Goal: Obtain resource: Download file/media

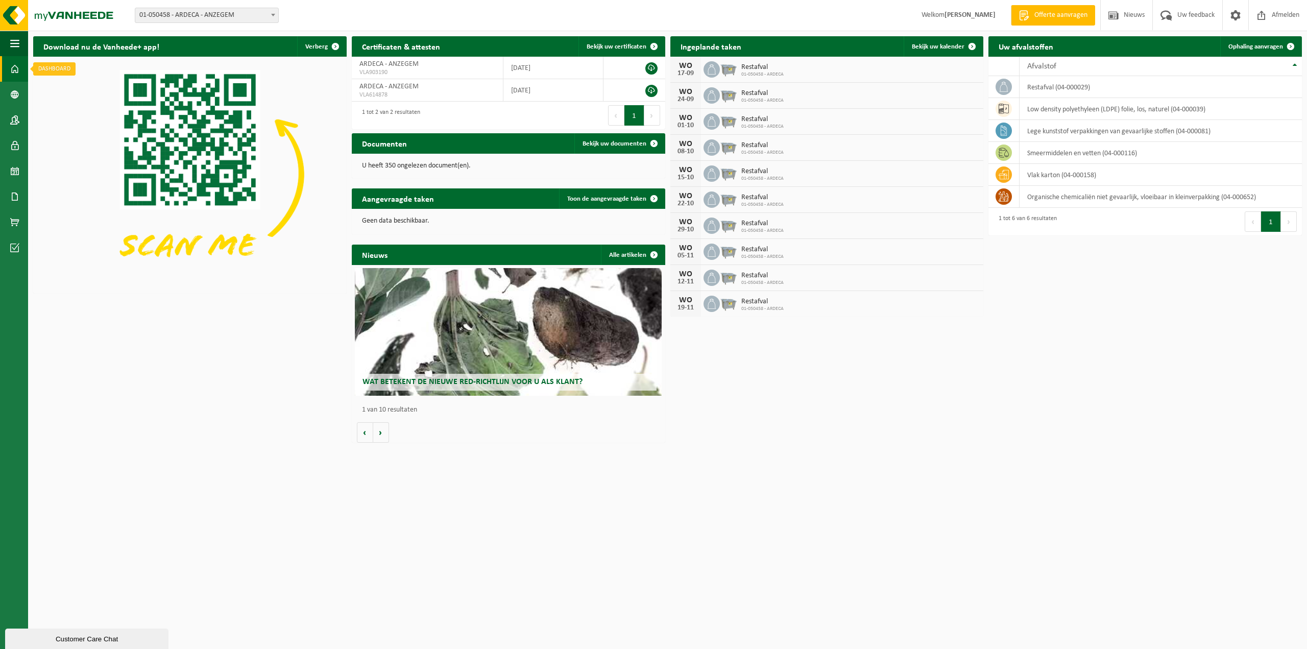
click at [14, 68] on span at bounding box center [14, 69] width 9 height 26
click at [611, 146] on span "Bekijk uw documenten" at bounding box center [615, 143] width 64 height 7
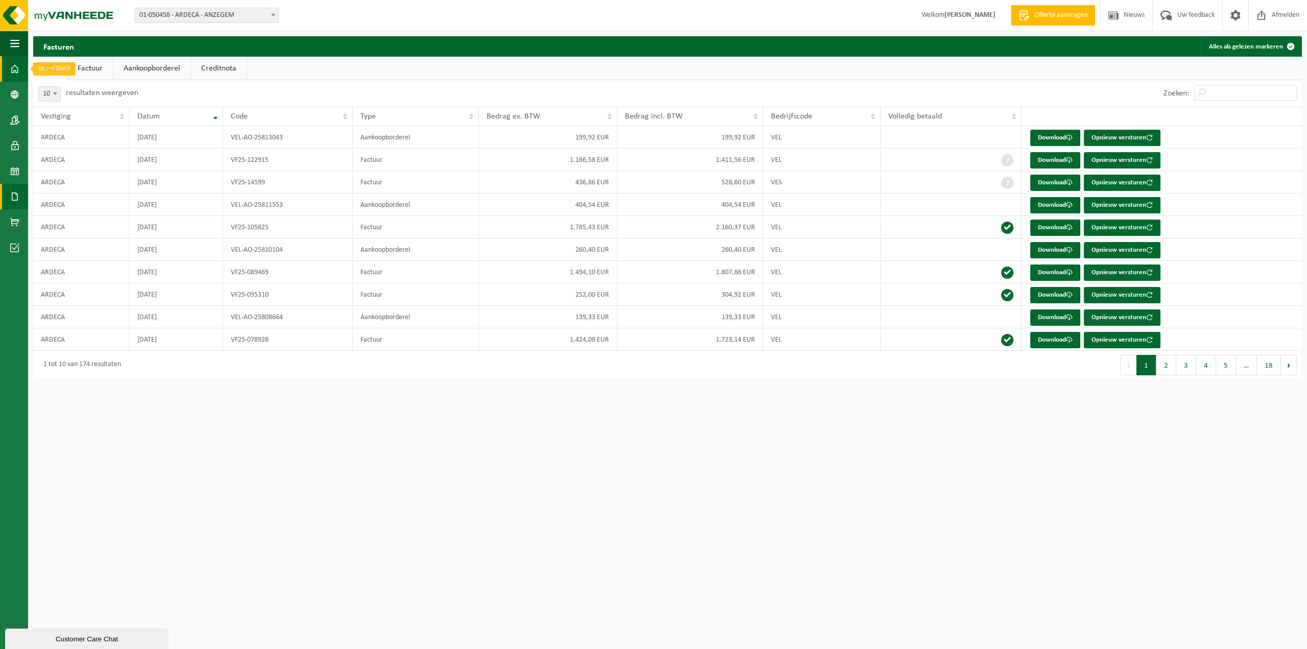
click at [15, 70] on span at bounding box center [14, 69] width 9 height 26
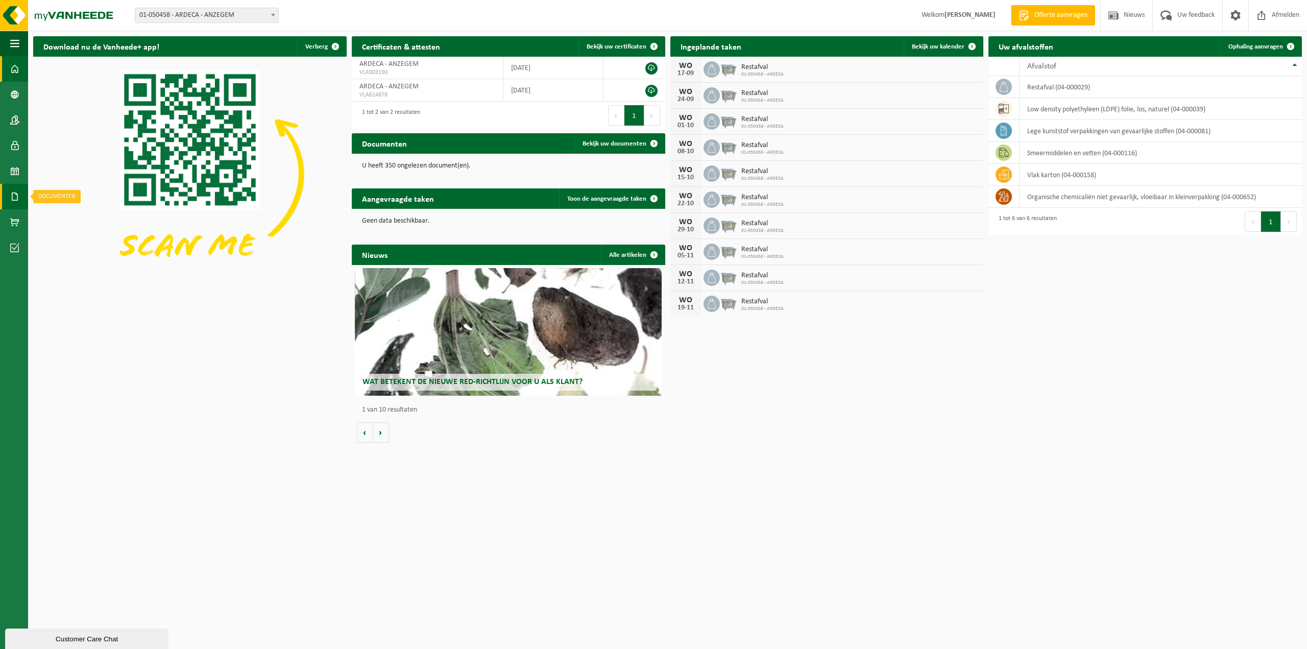
click at [16, 197] on span at bounding box center [14, 197] width 9 height 26
click at [610, 43] on span "Bekijk uw certificaten" at bounding box center [617, 46] width 60 height 7
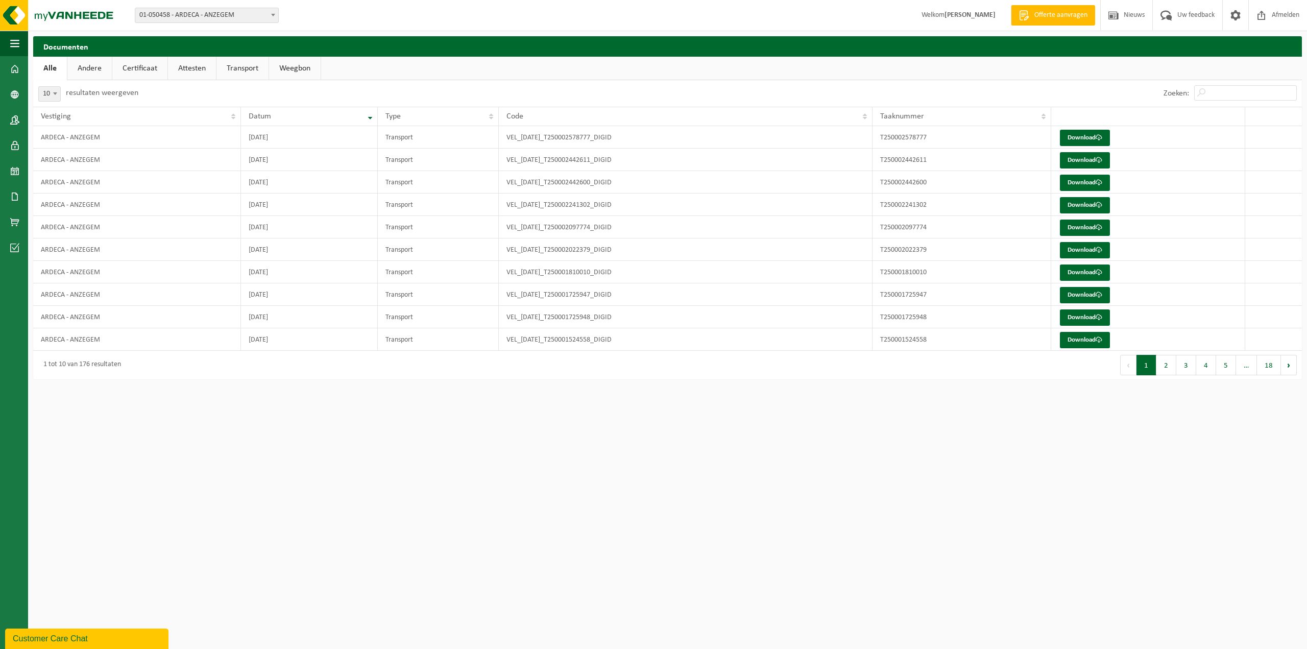
click at [130, 72] on link "Certificaat" at bounding box center [139, 68] width 55 height 23
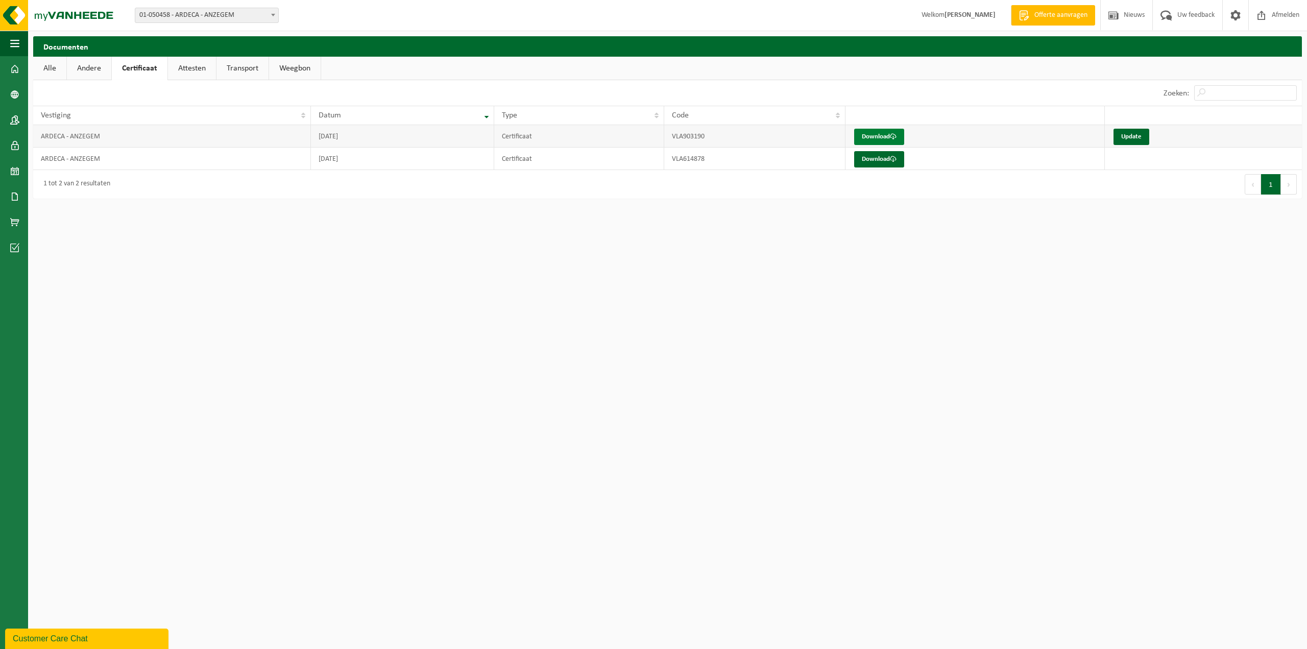
click at [881, 138] on link "Download" at bounding box center [879, 137] width 50 height 16
click at [886, 136] on link "Download" at bounding box center [879, 137] width 50 height 16
click at [179, 68] on link "Attesten" at bounding box center [192, 68] width 48 height 23
click at [981, 141] on link "Download" at bounding box center [991, 137] width 50 height 16
click at [250, 67] on link "Transport" at bounding box center [244, 68] width 52 height 23
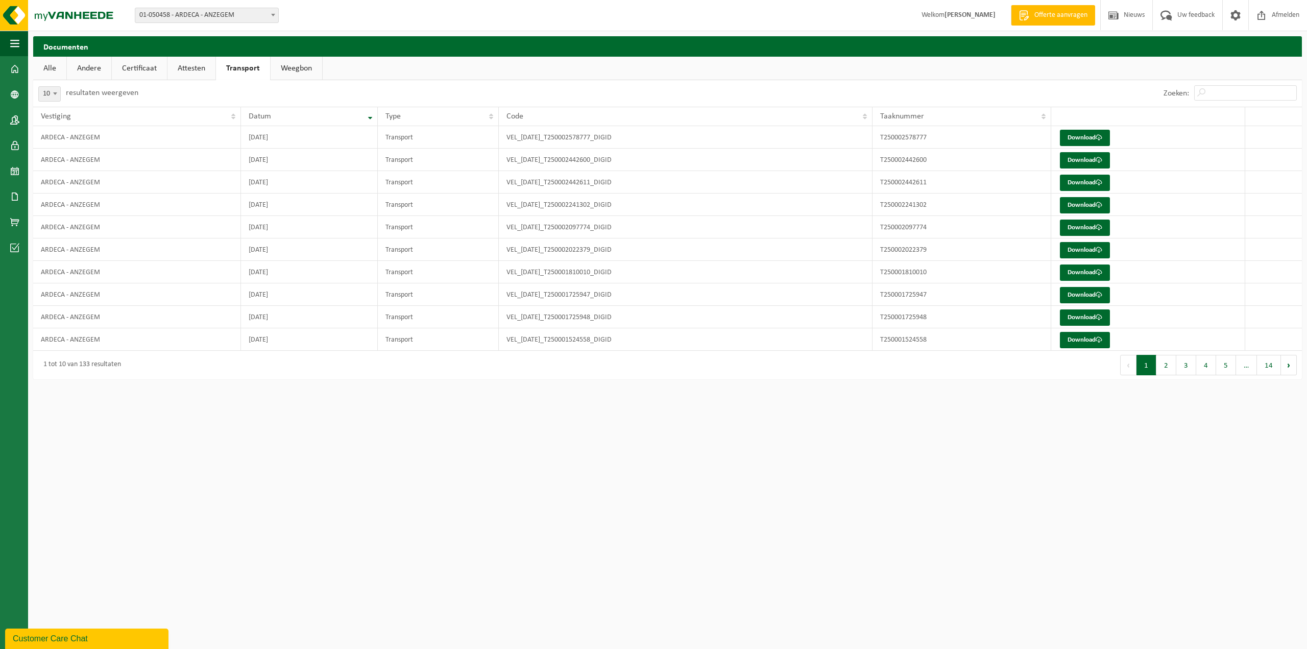
click at [287, 70] on link "Weegbon" at bounding box center [297, 68] width 52 height 23
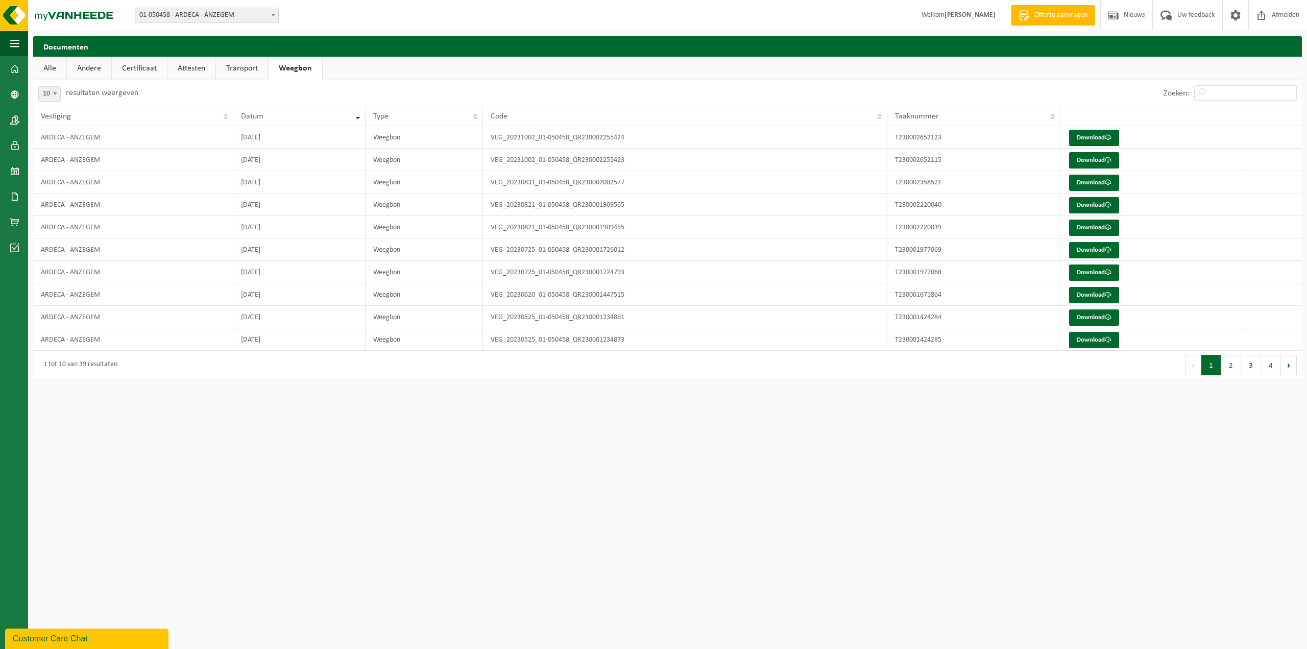
click at [135, 71] on link "Certificaat" at bounding box center [139, 68] width 55 height 23
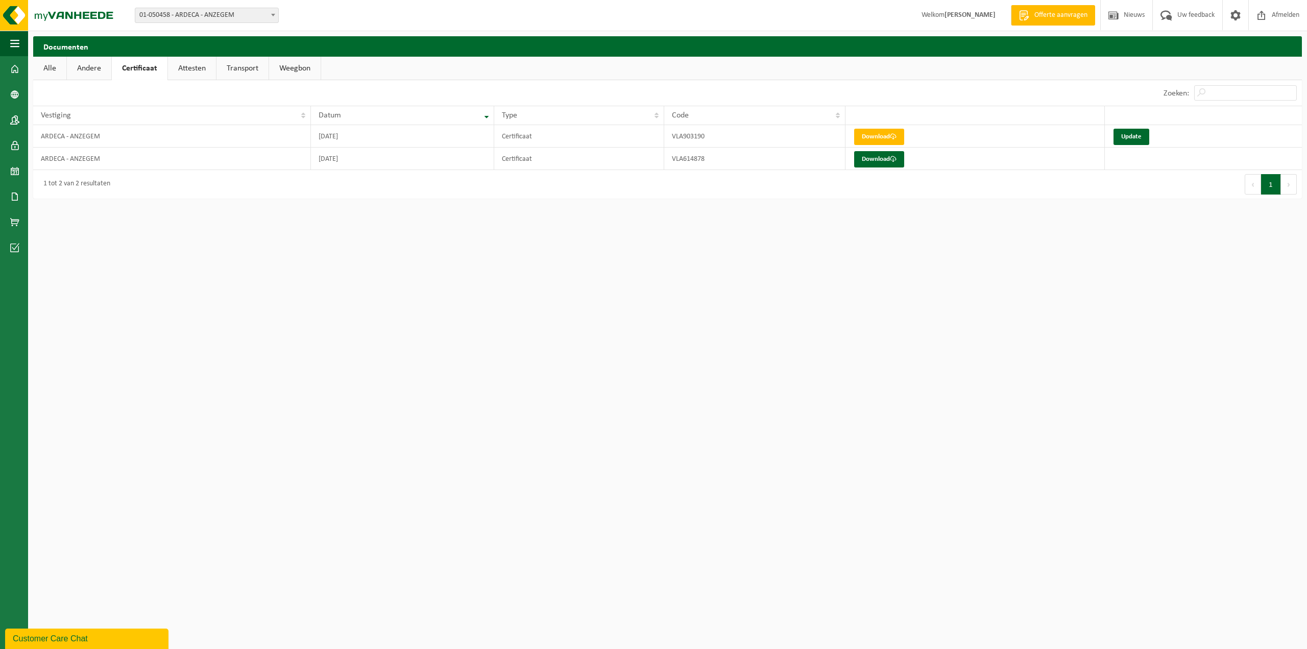
click at [92, 66] on link "Andere" at bounding box center [89, 68] width 44 height 23
click at [50, 63] on link "Alle" at bounding box center [49, 68] width 33 height 23
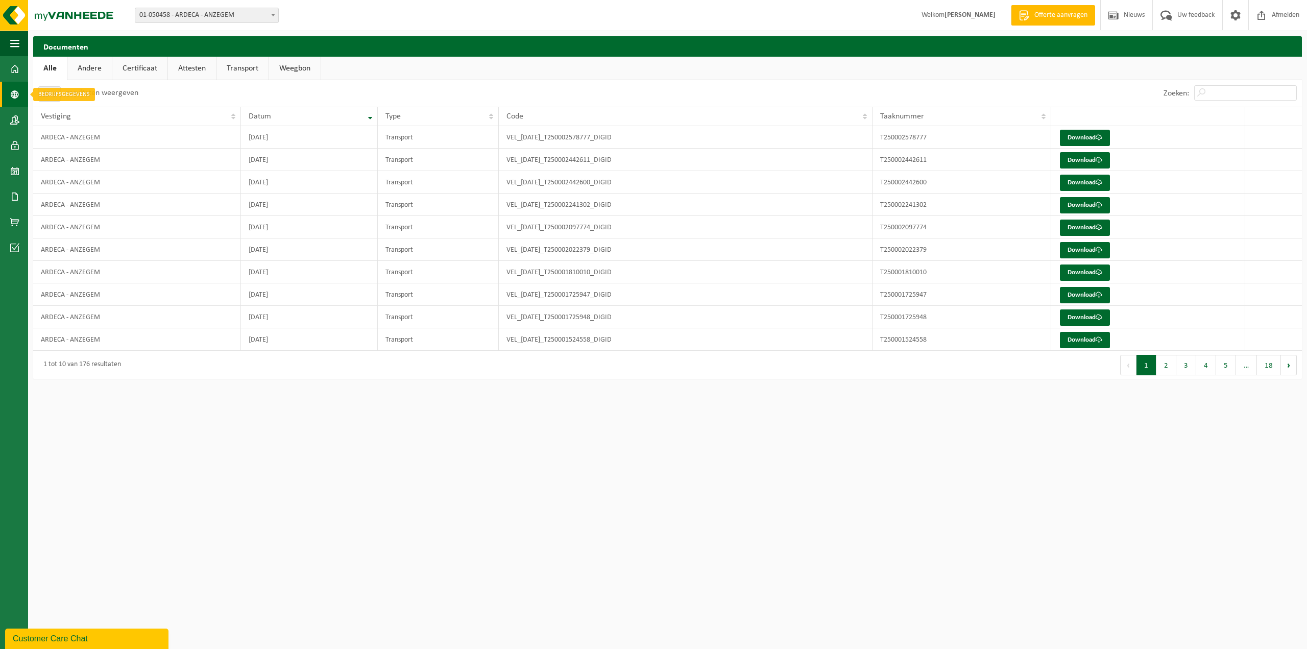
click at [20, 96] on link "Bedrijfsgegevens" at bounding box center [14, 95] width 28 height 26
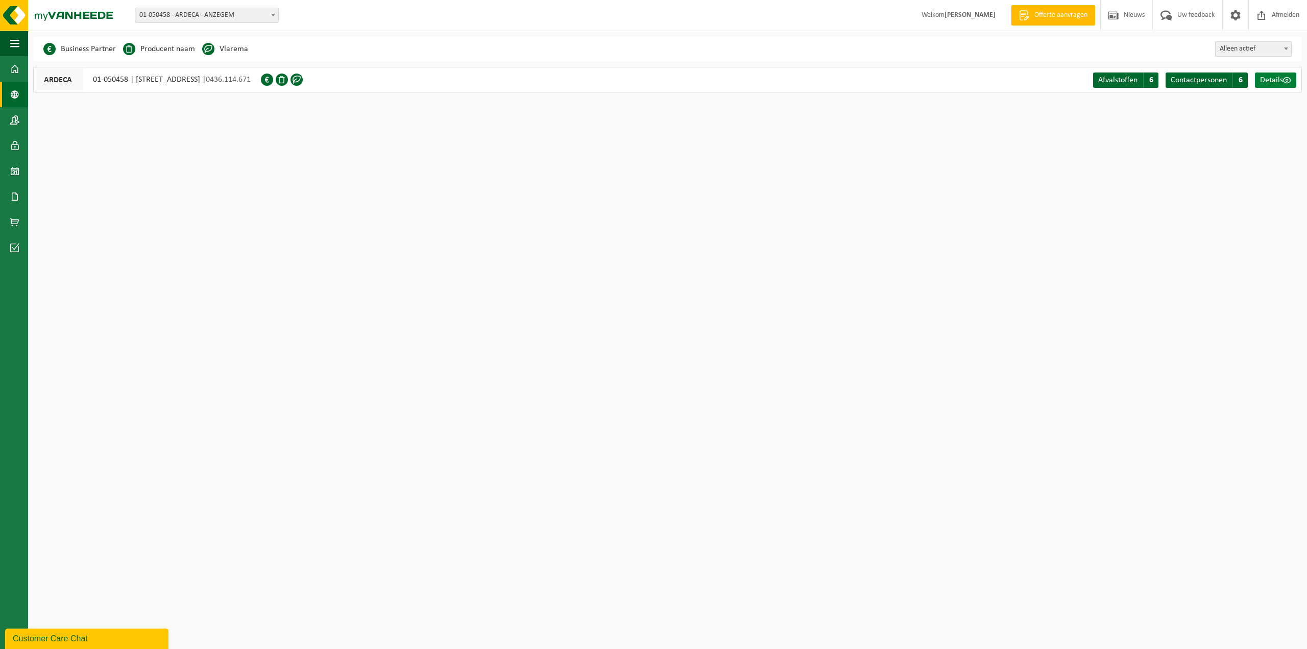
click at [1269, 80] on span "Details" at bounding box center [1271, 80] width 23 height 8
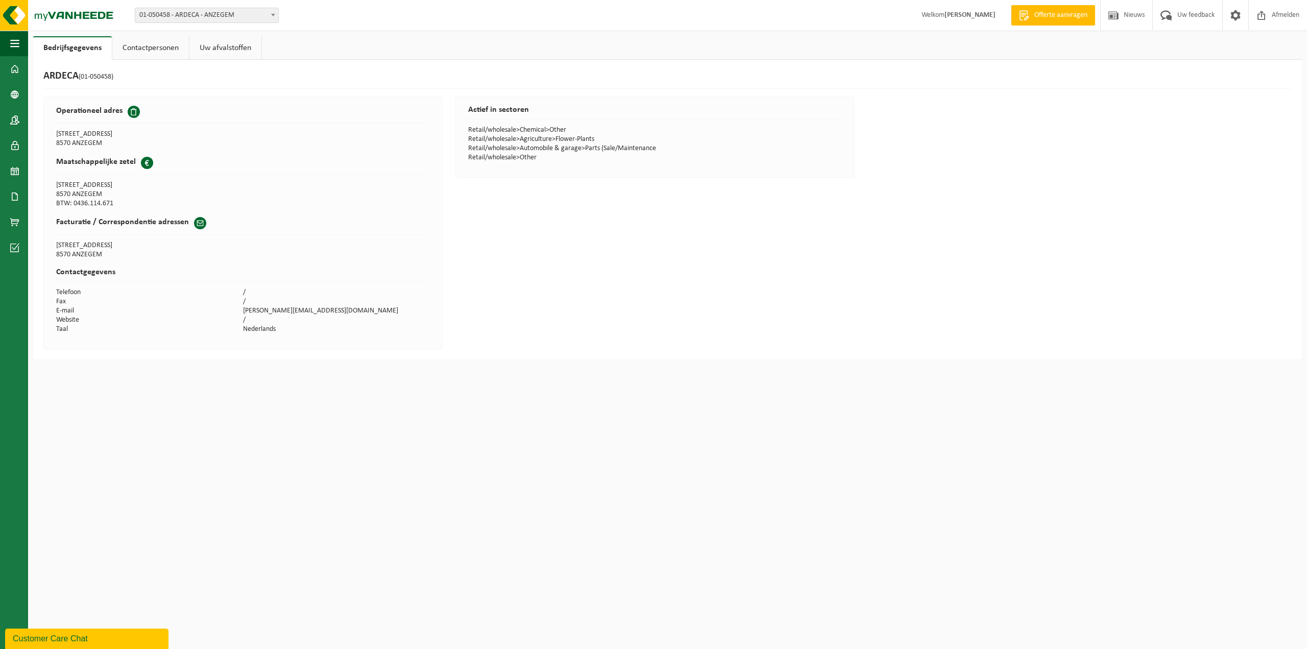
click at [229, 44] on link "Uw afvalstoffen" at bounding box center [225, 47] width 72 height 23
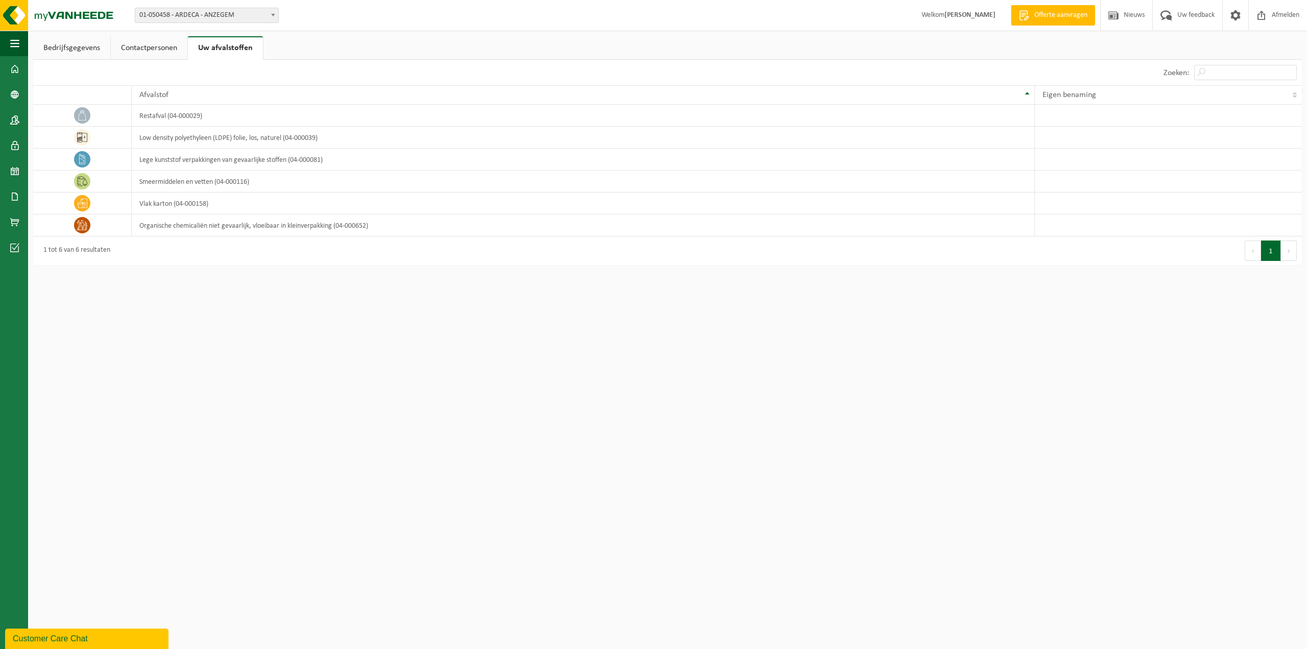
click at [138, 47] on link "Contactpersonen" at bounding box center [149, 47] width 77 height 23
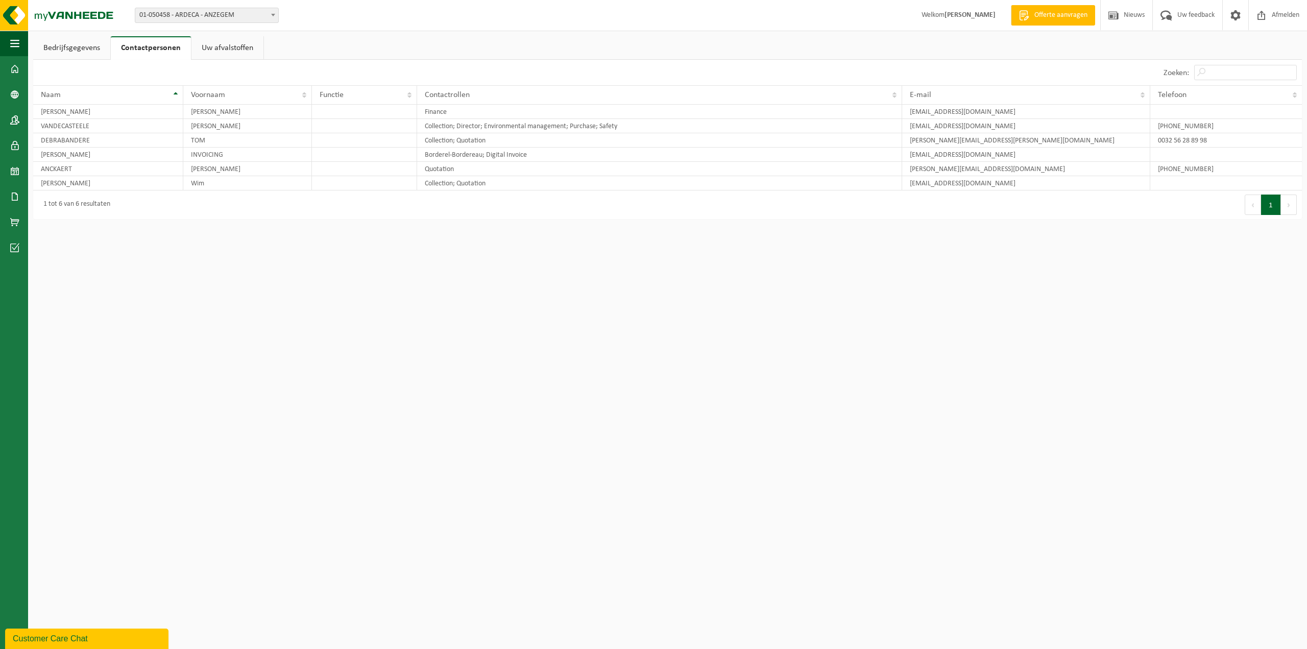
click at [67, 50] on link "Bedrijfsgegevens" at bounding box center [71, 47] width 77 height 23
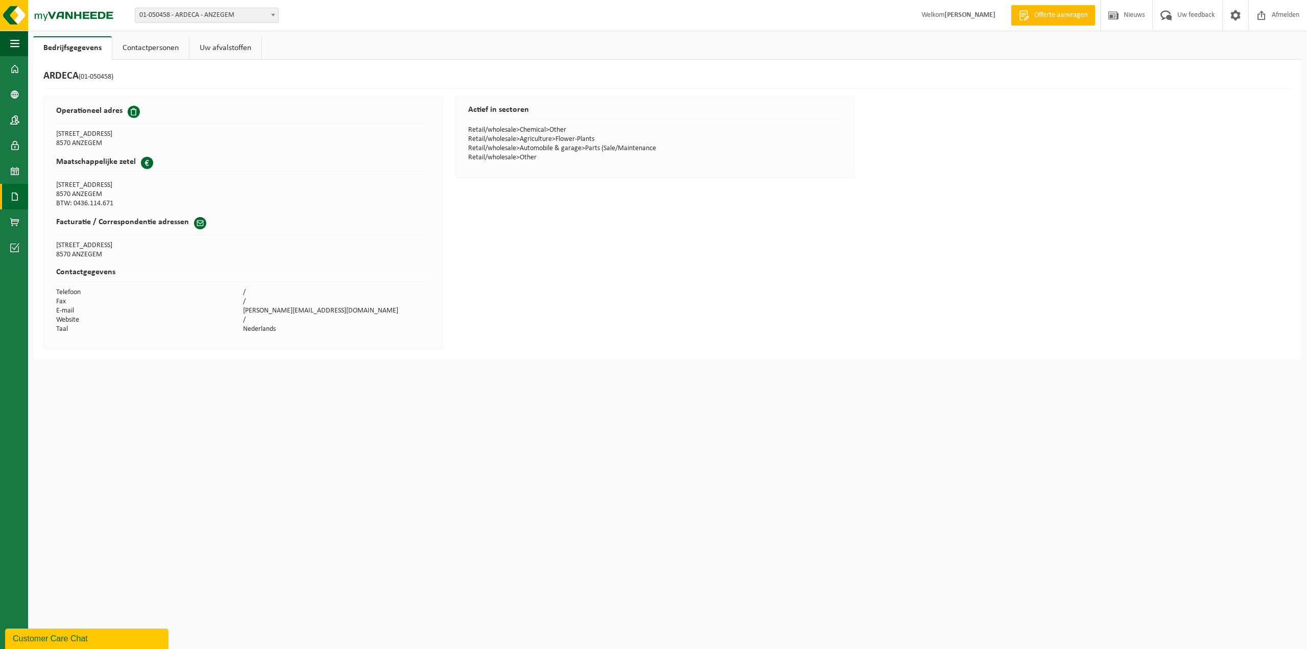
click at [16, 192] on span at bounding box center [14, 197] width 9 height 26
click at [84, 214] on span "Documenten" at bounding box center [78, 218] width 38 height 19
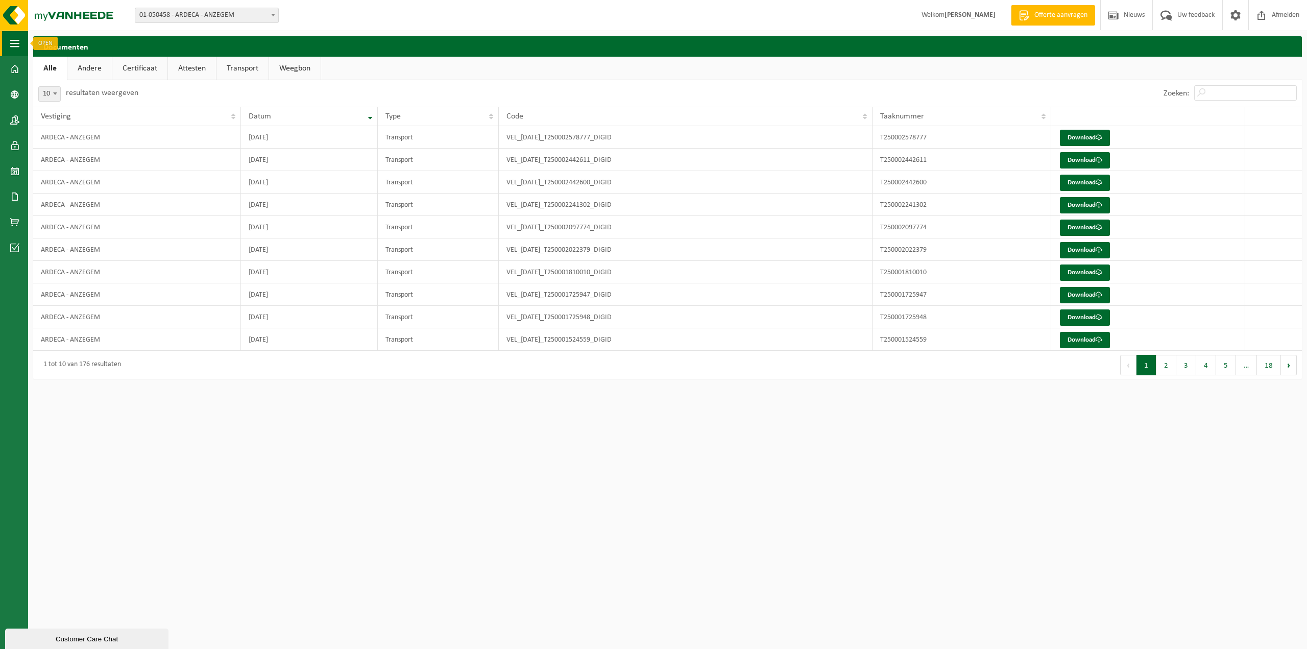
click at [15, 47] on span "button" at bounding box center [14, 44] width 9 height 26
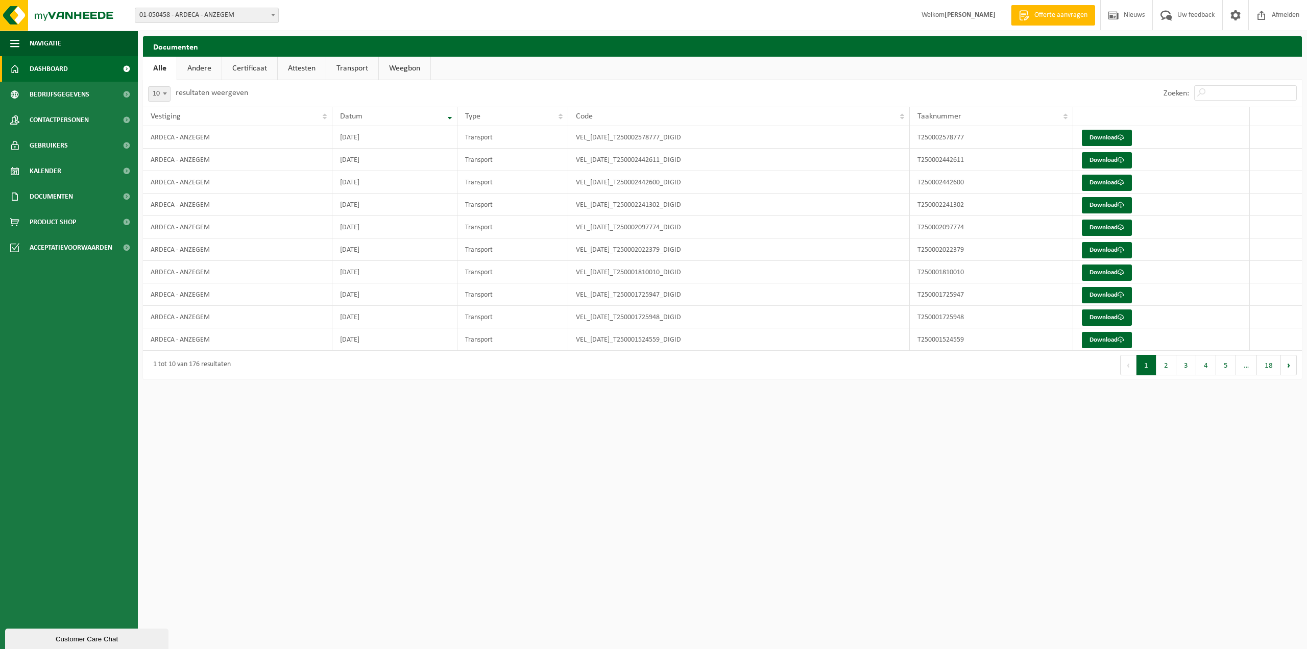
click at [70, 74] on link "Dashboard" at bounding box center [69, 69] width 138 height 26
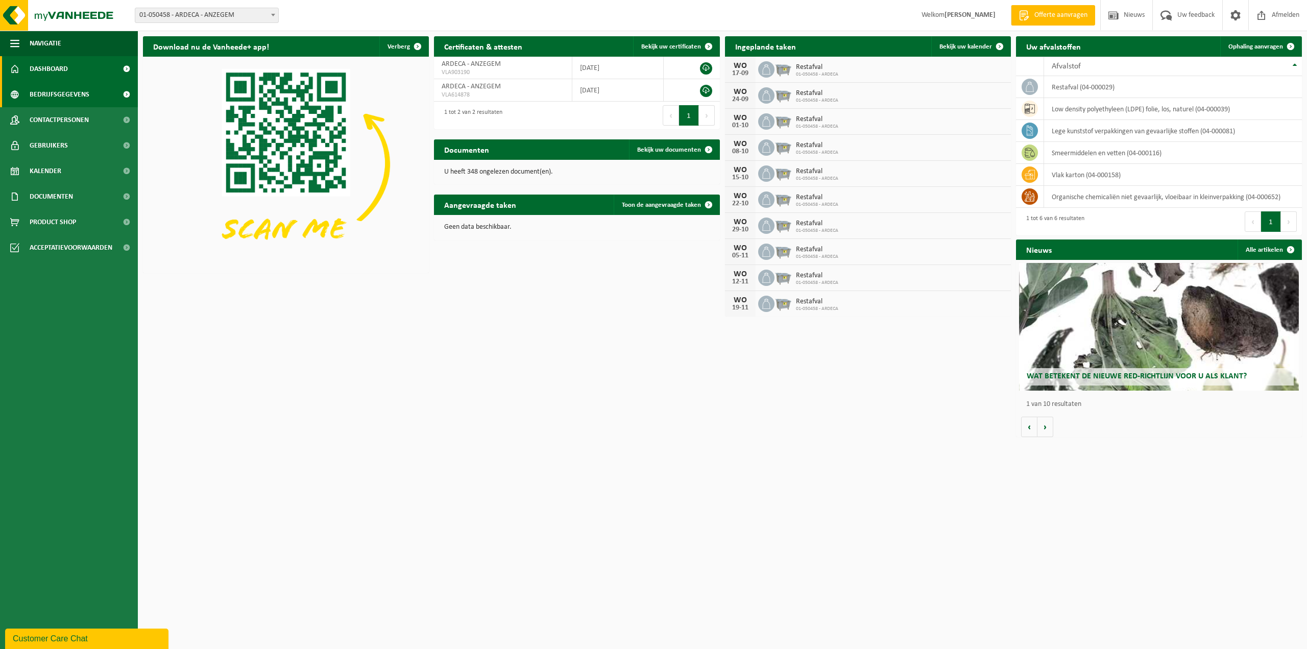
click at [65, 92] on span "Bedrijfsgegevens" at bounding box center [60, 95] width 60 height 26
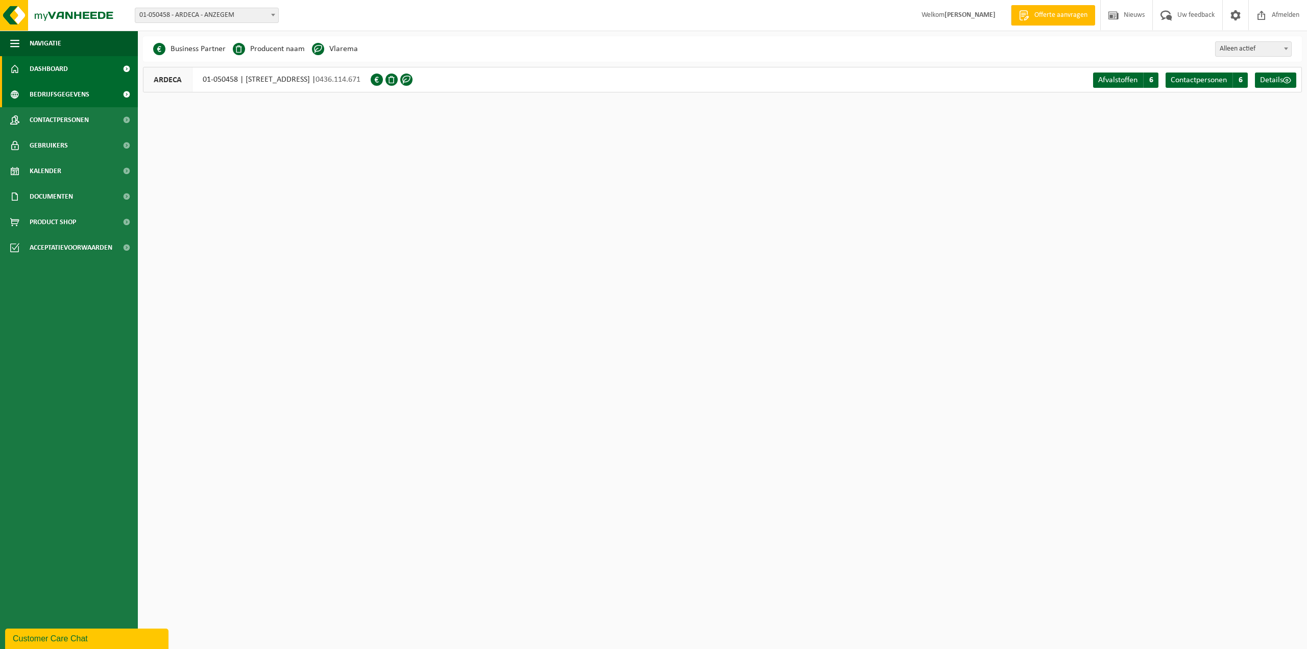
click at [43, 70] on span "Dashboard" at bounding box center [49, 69] width 38 height 26
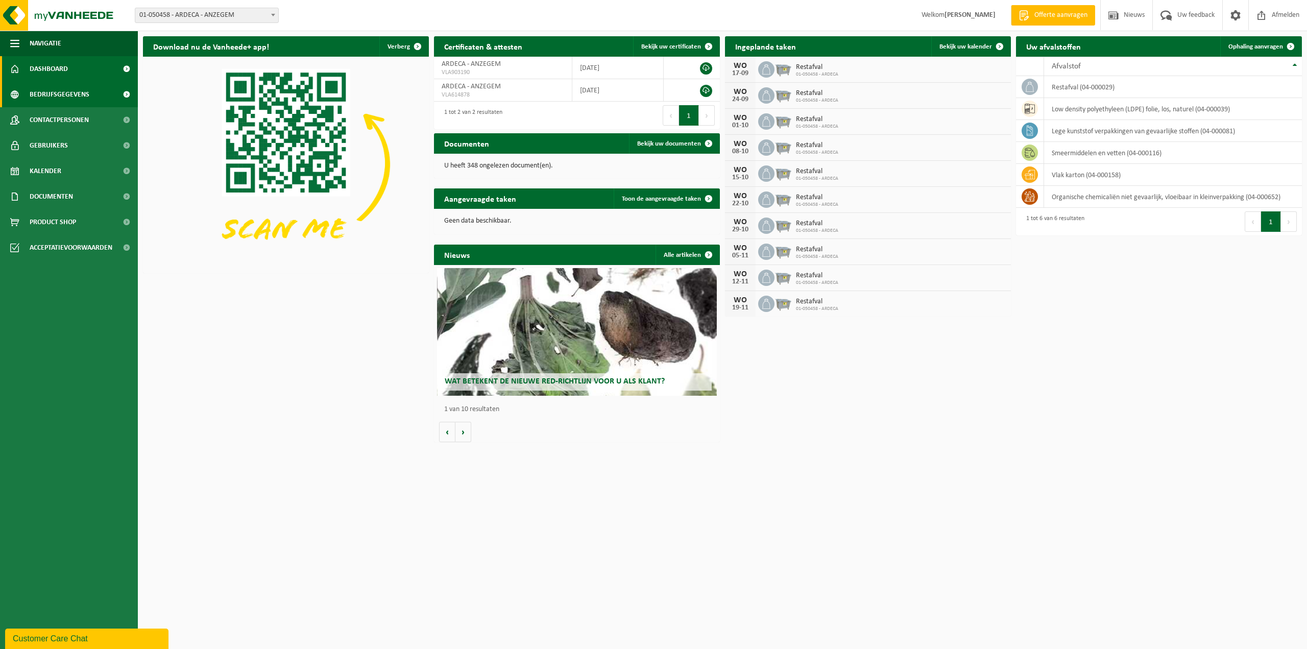
click at [39, 95] on span "Bedrijfsgegevens" at bounding box center [60, 95] width 60 height 26
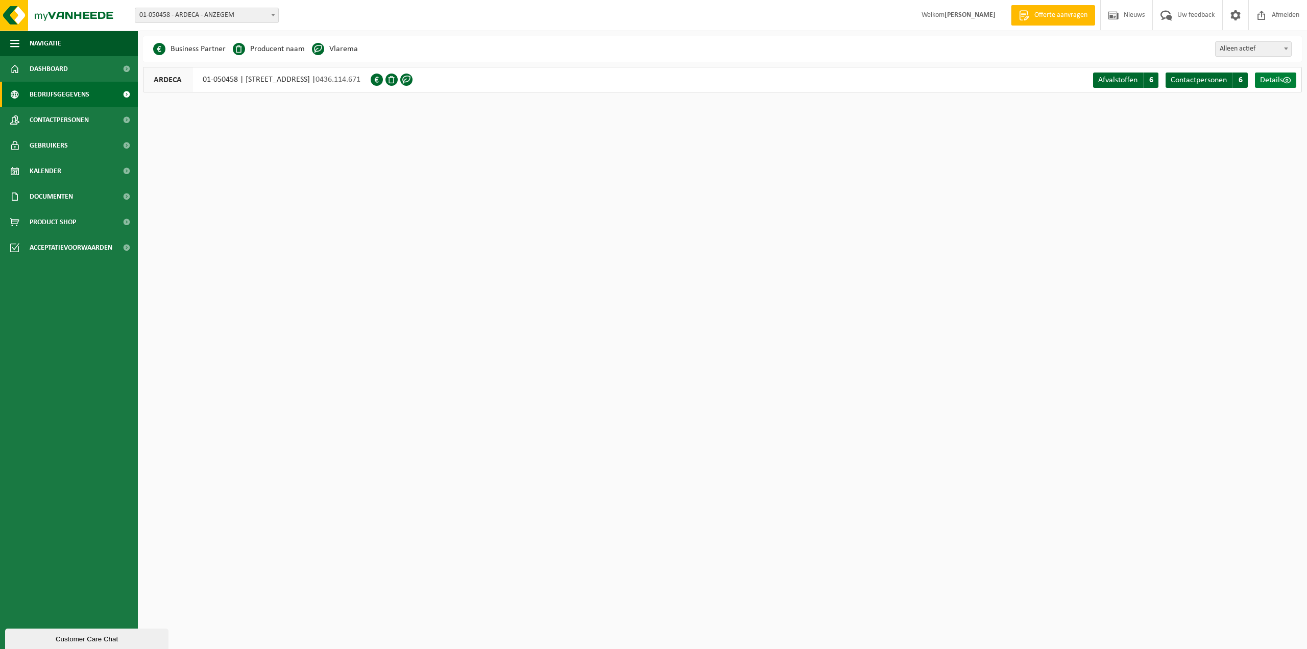
click at [1282, 75] on link "Details" at bounding box center [1275, 79] width 41 height 15
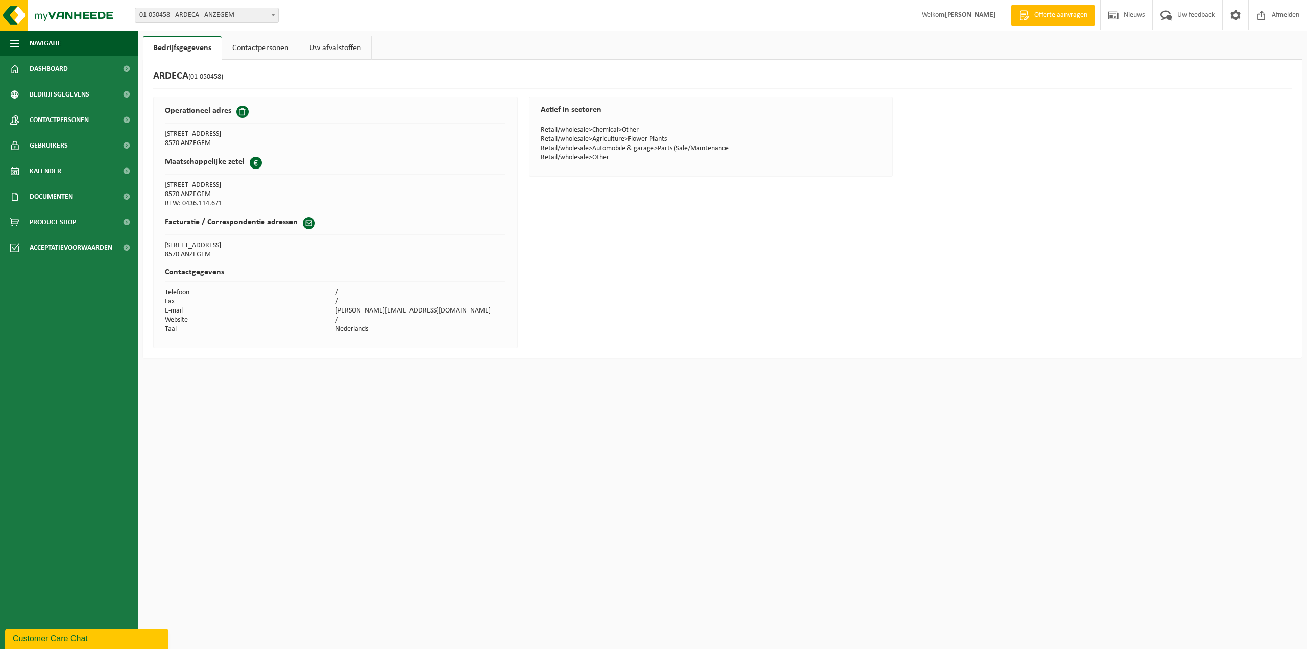
click at [264, 42] on link "Contactpersonen" at bounding box center [260, 47] width 77 height 23
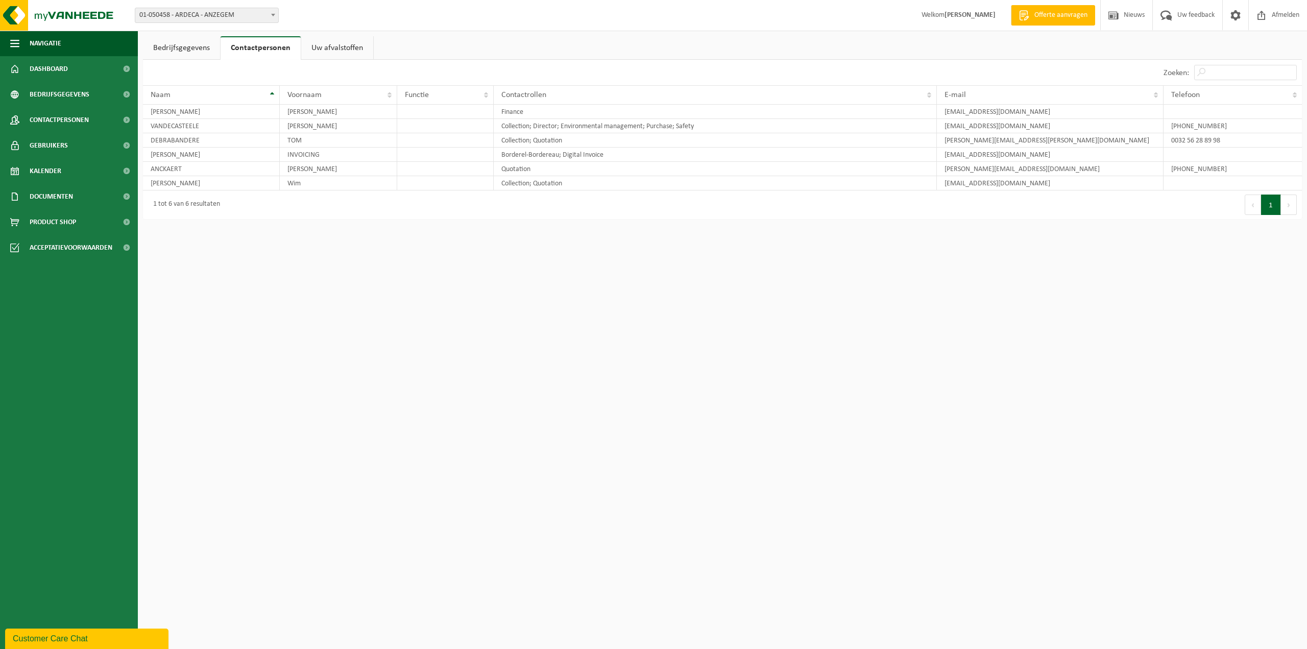
click at [306, 44] on link "Uw afvalstoffen" at bounding box center [337, 47] width 72 height 23
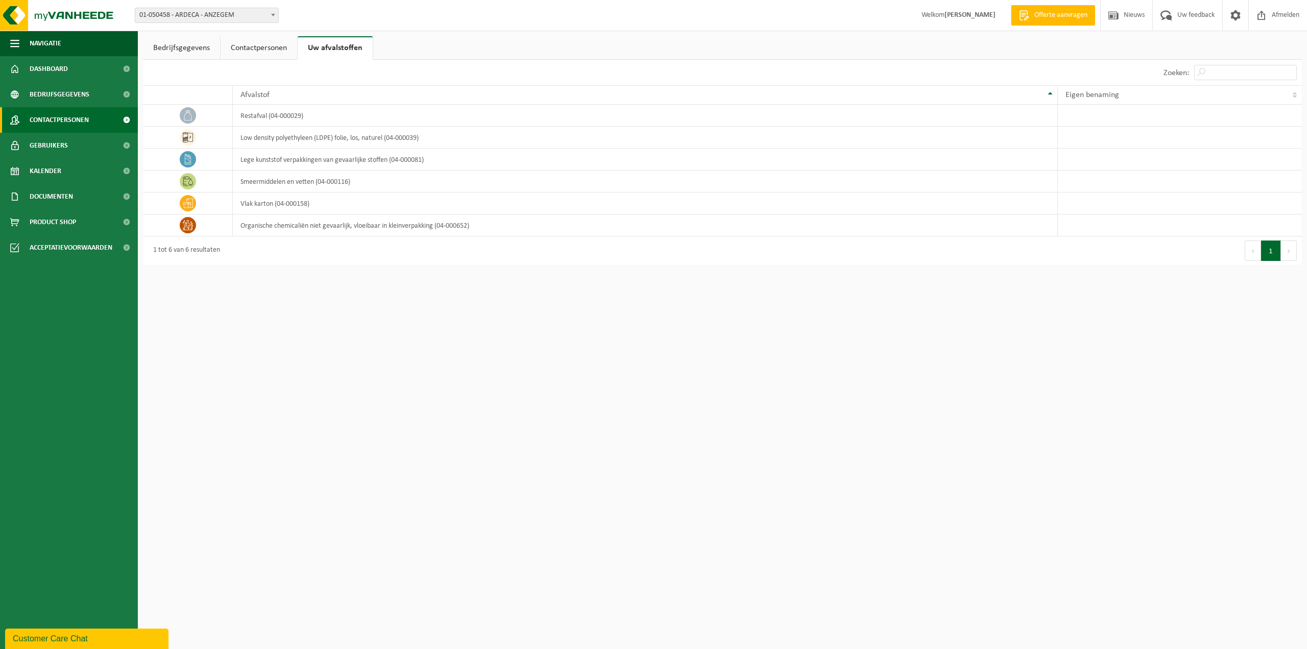
click at [62, 117] on span "Contactpersonen" at bounding box center [59, 120] width 59 height 26
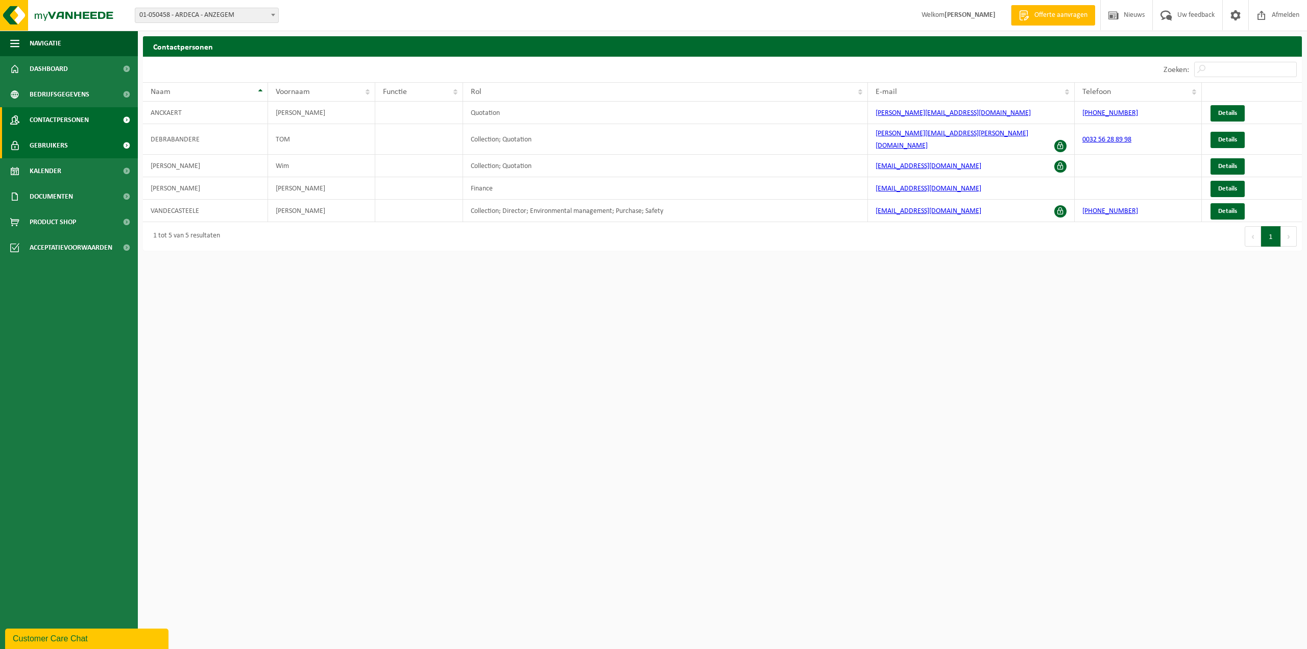
click at [47, 145] on span "Gebruikers" at bounding box center [49, 146] width 38 height 26
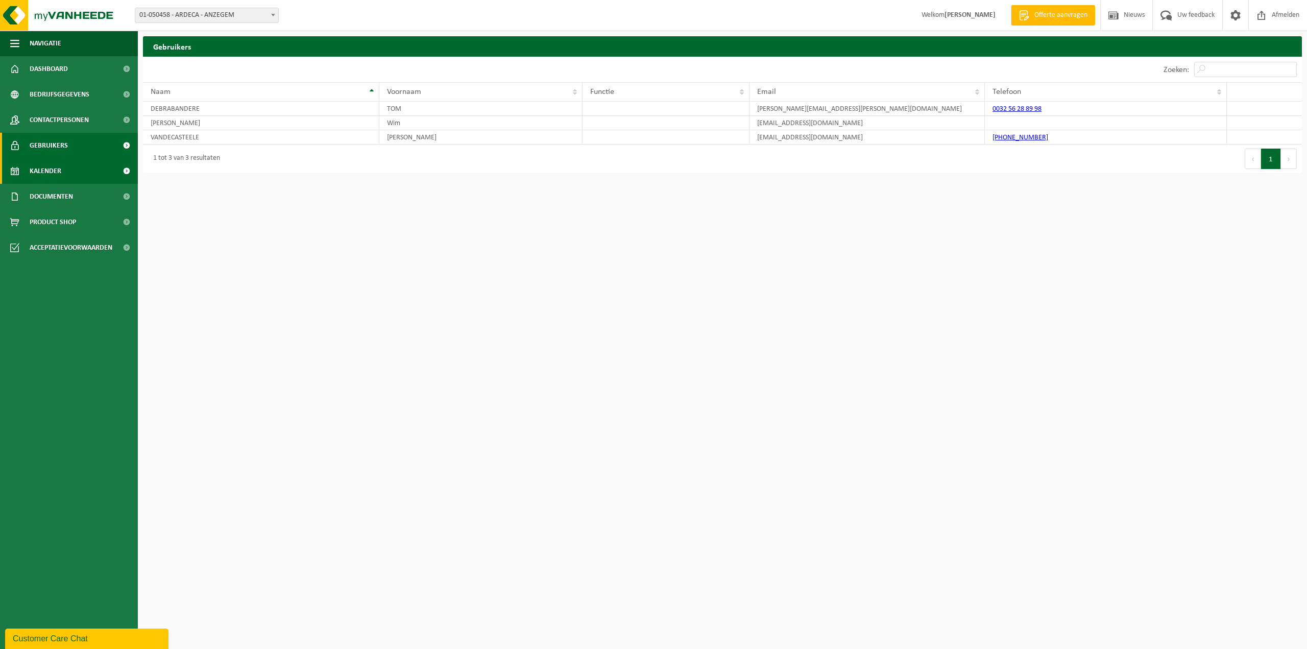
click at [40, 178] on span "Kalender" at bounding box center [46, 171] width 32 height 26
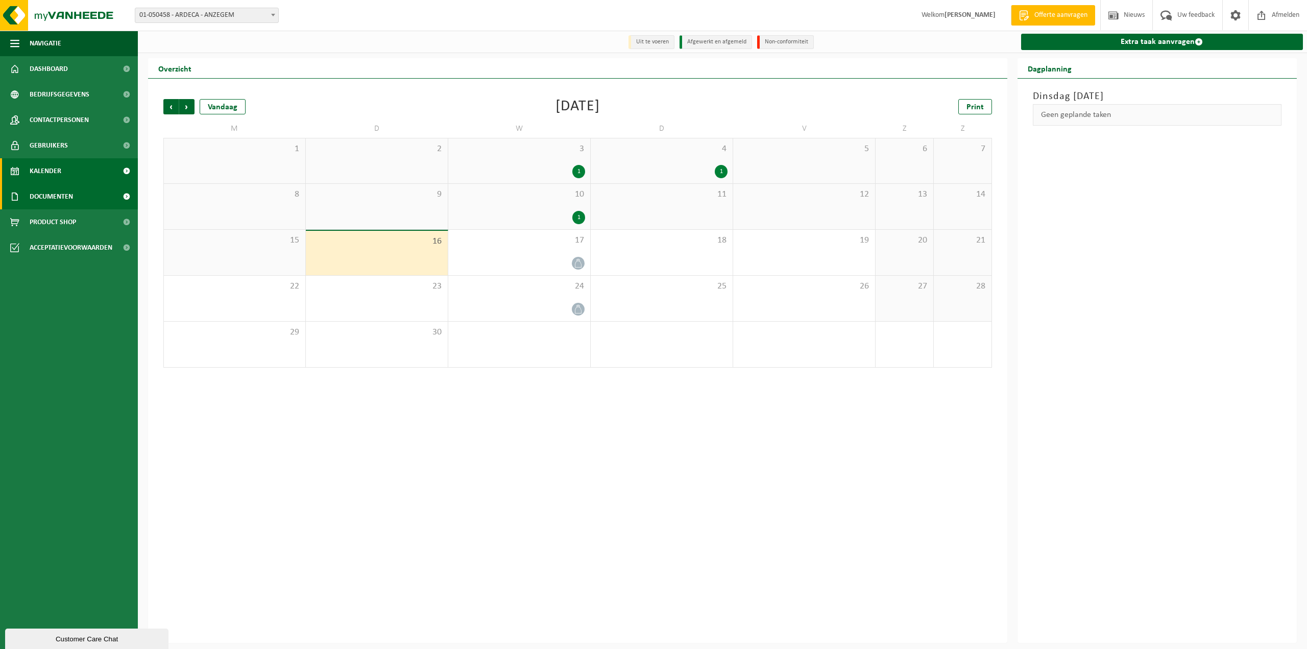
click at [44, 201] on span "Documenten" at bounding box center [51, 197] width 43 height 26
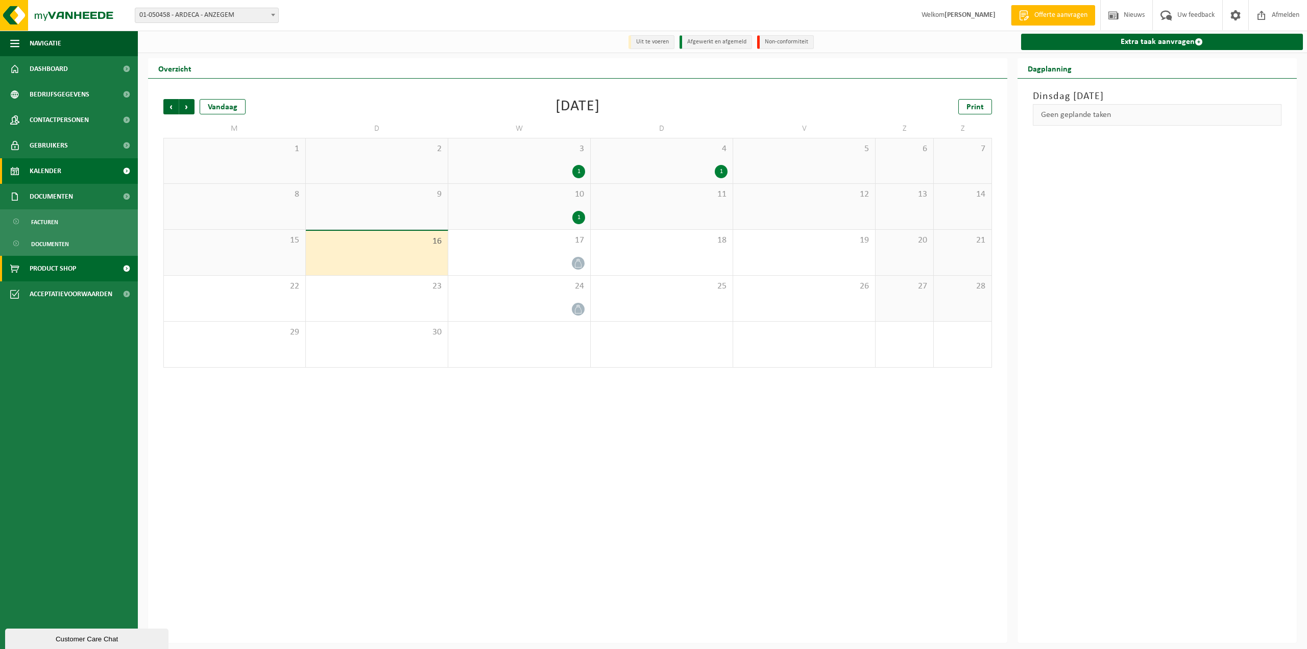
click at [51, 269] on span "Product Shop" at bounding box center [53, 269] width 46 height 26
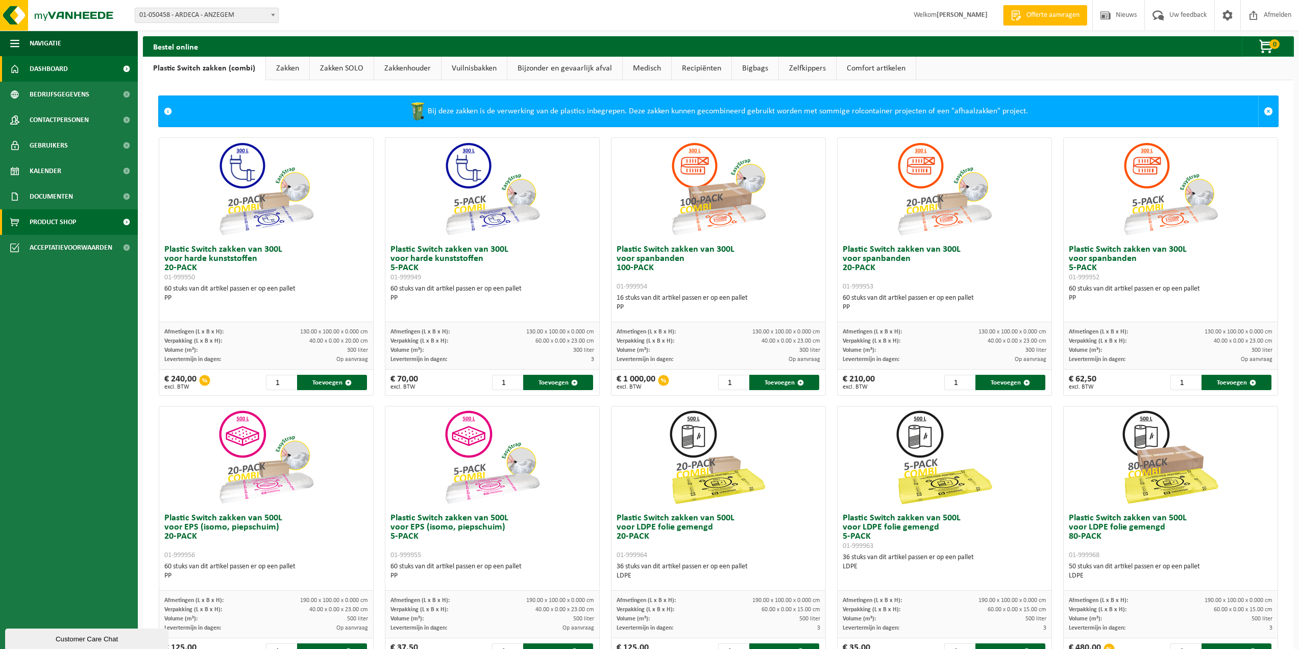
click at [39, 66] on span "Dashboard" at bounding box center [49, 69] width 38 height 26
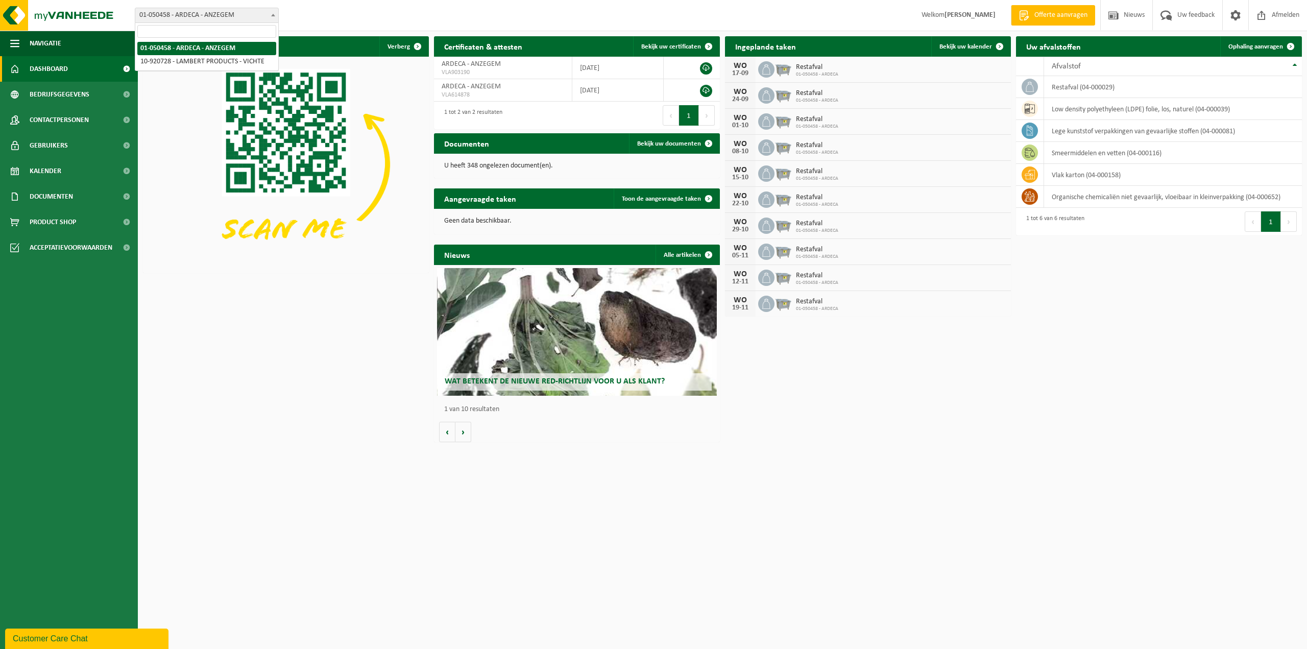
click at [189, 13] on span "01-050458 - ARDECA - ANZEGEM" at bounding box center [206, 15] width 143 height 14
click at [310, 15] on div "Vestiging: 01-050458 - ARDECA - ANZEGEM 10-920728 - LAMBERT PRODUCTS - VICHTE 0…" at bounding box center [653, 15] width 1307 height 31
click at [52, 99] on span "Bedrijfsgegevens" at bounding box center [60, 95] width 60 height 26
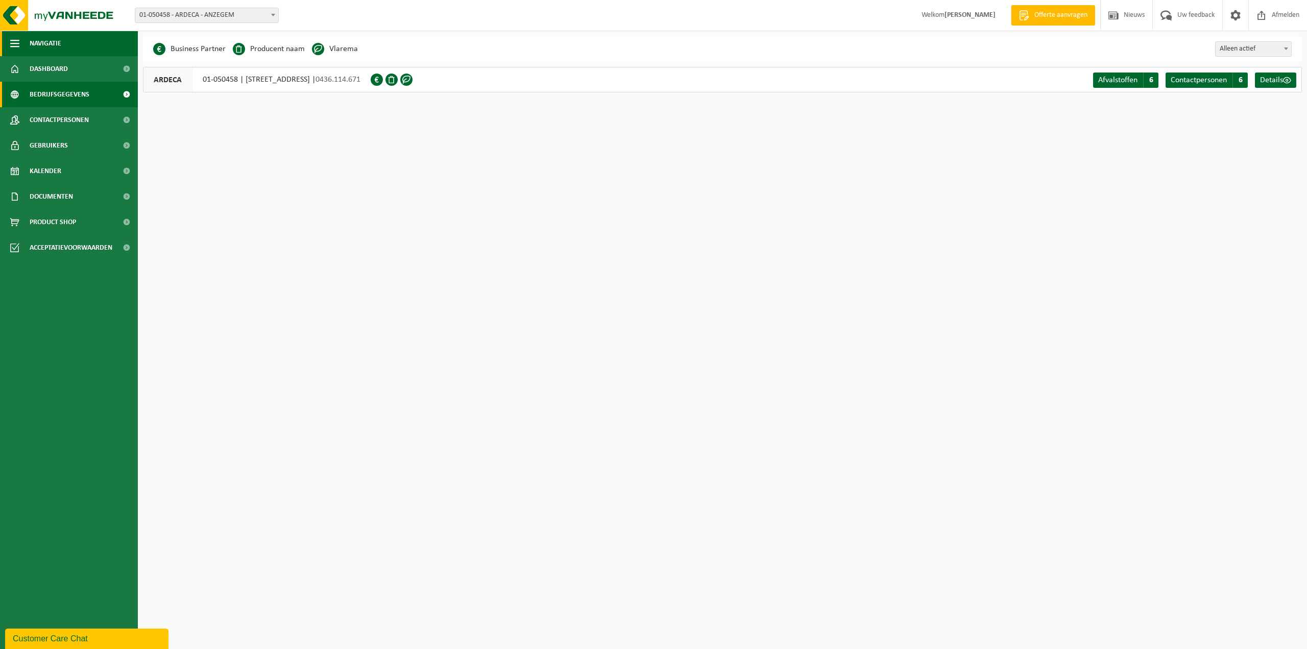
click at [57, 44] on span "Navigatie" at bounding box center [46, 44] width 32 height 26
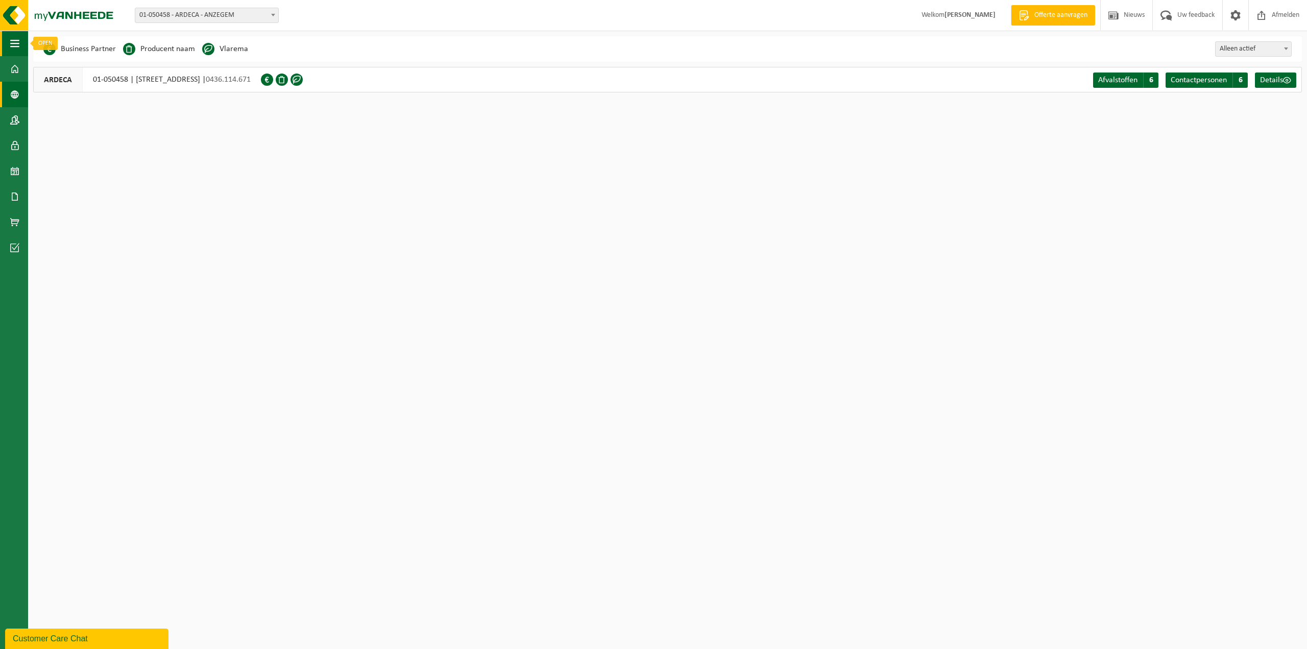
click at [15, 45] on span "button" at bounding box center [14, 44] width 9 height 26
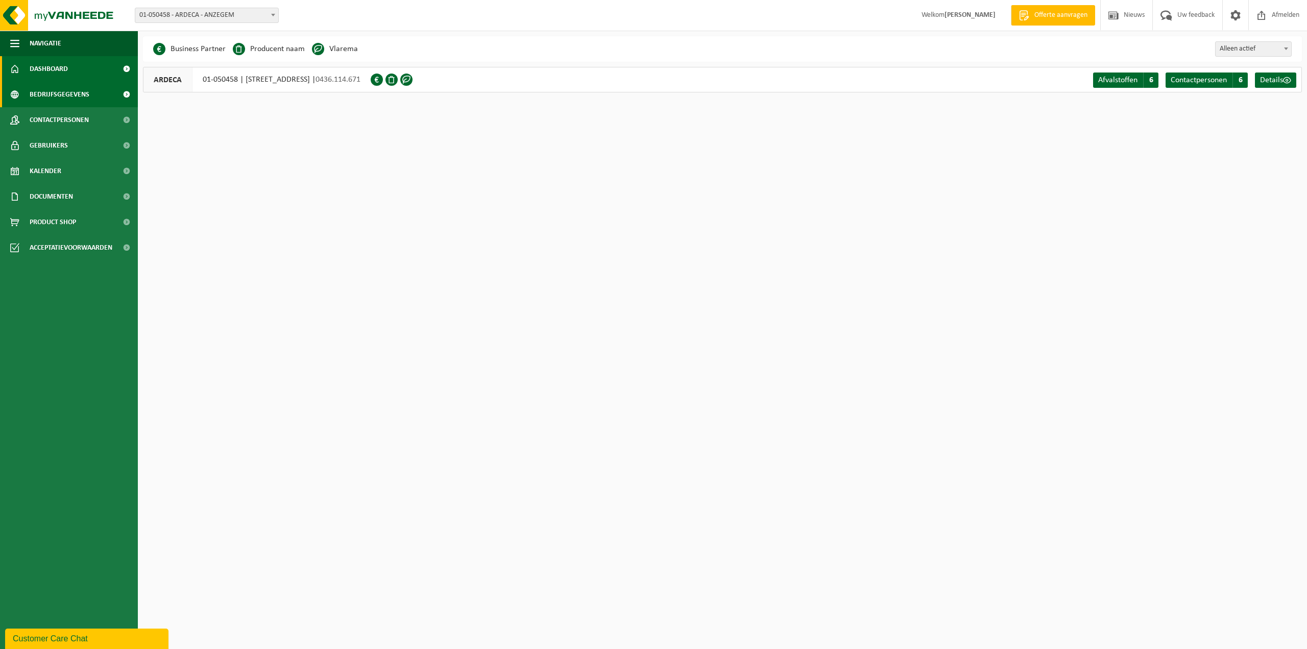
click at [35, 71] on span "Dashboard" at bounding box center [49, 69] width 38 height 26
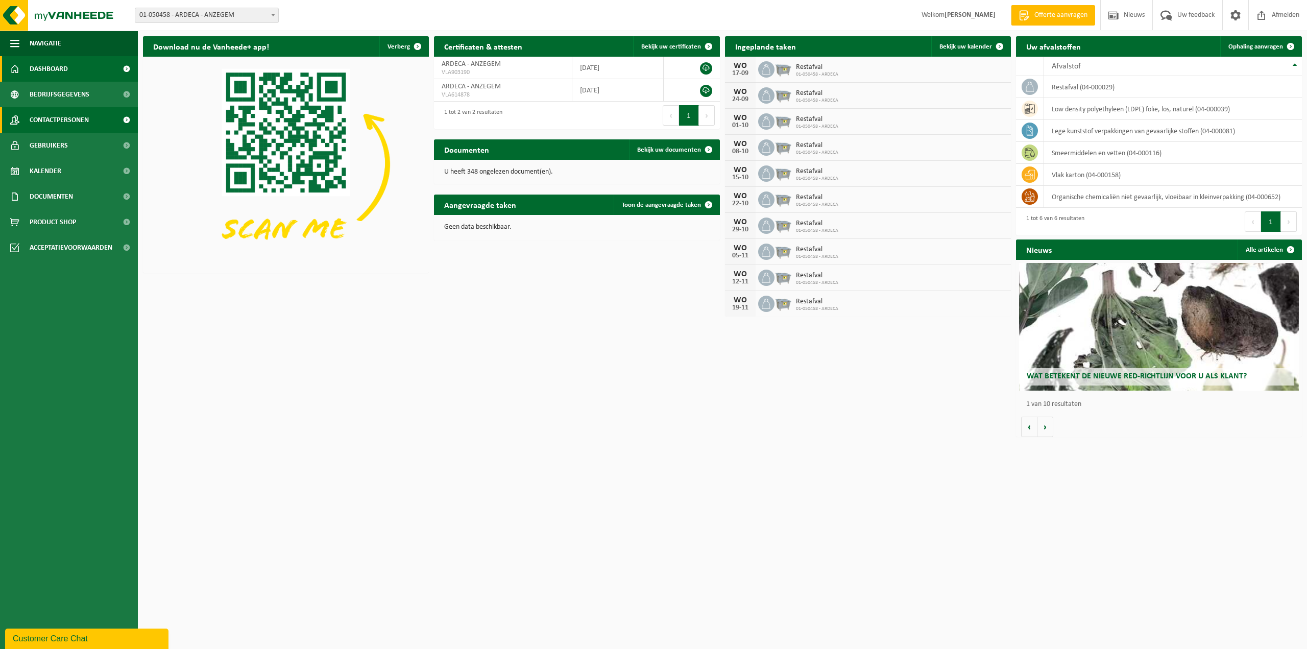
click at [54, 119] on span "Contactpersonen" at bounding box center [59, 120] width 59 height 26
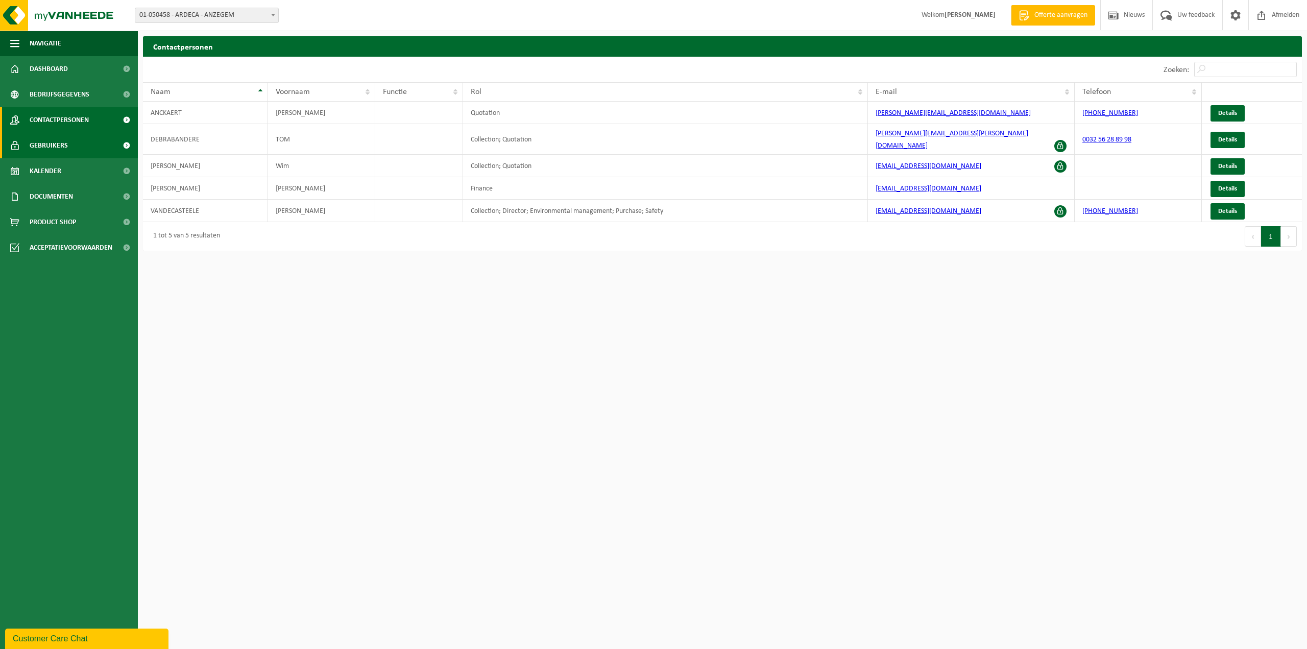
click at [40, 144] on span "Gebruikers" at bounding box center [49, 146] width 38 height 26
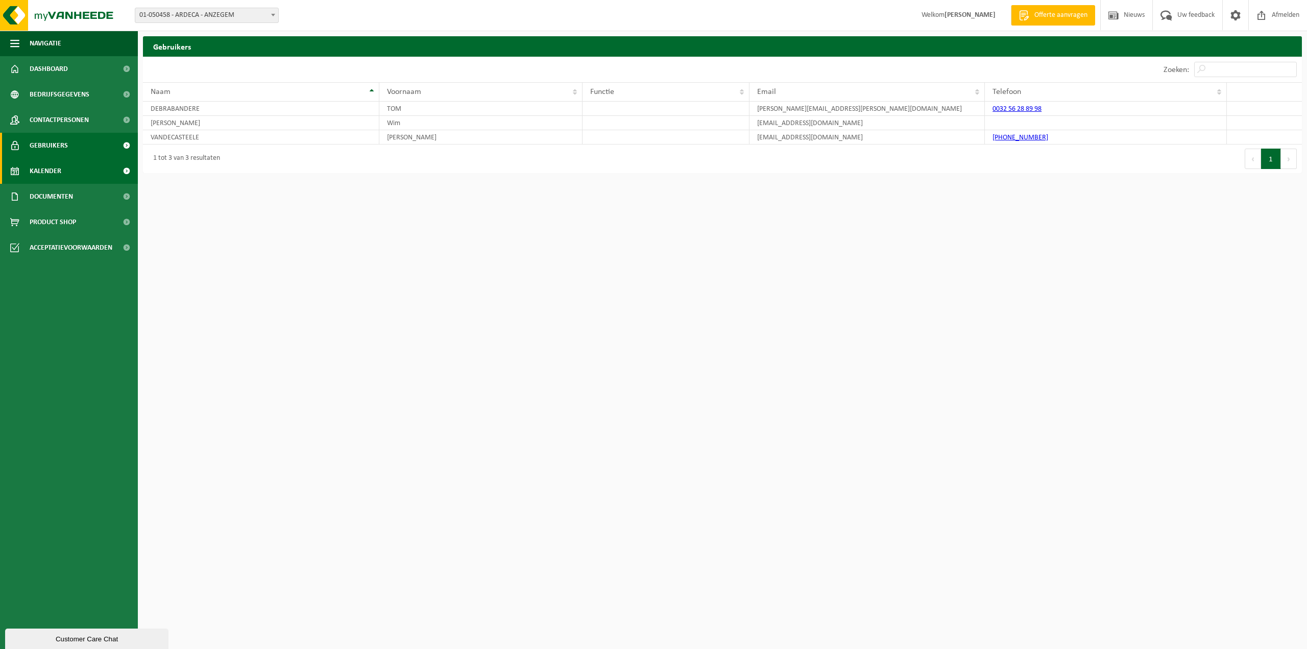
click at [47, 174] on span "Kalender" at bounding box center [46, 171] width 32 height 26
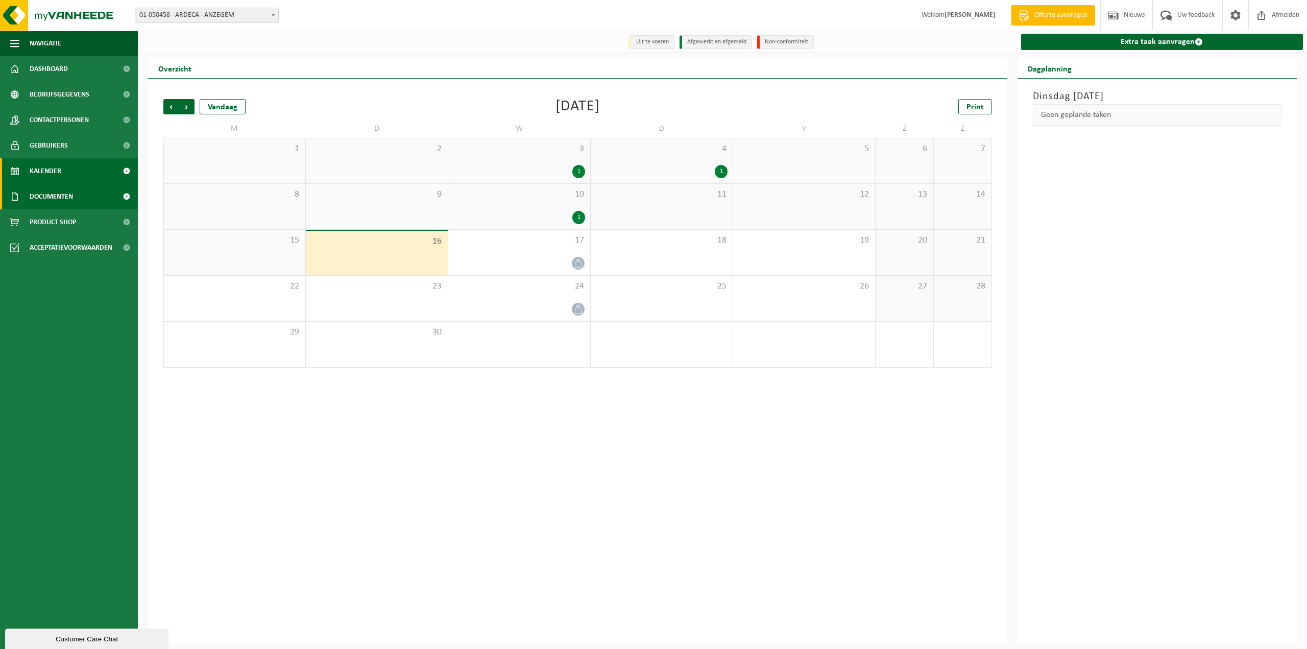
click at [50, 198] on span "Documenten" at bounding box center [51, 197] width 43 height 26
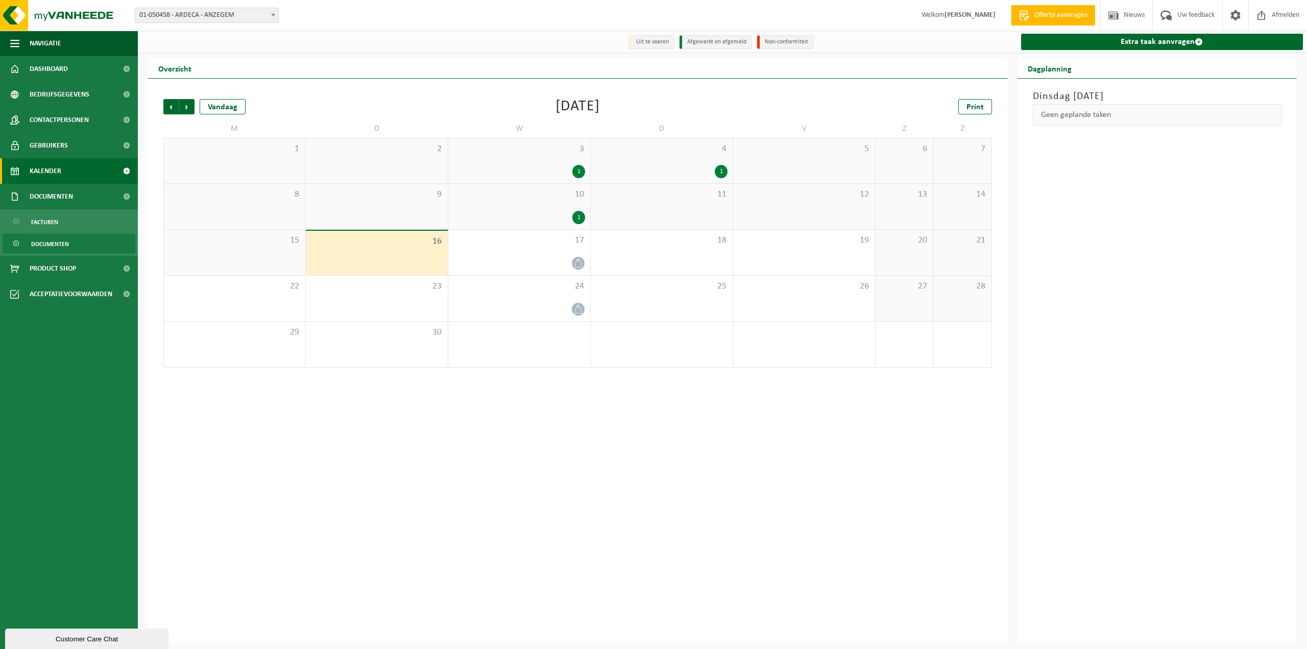
click at [53, 242] on span "Documenten" at bounding box center [50, 243] width 38 height 19
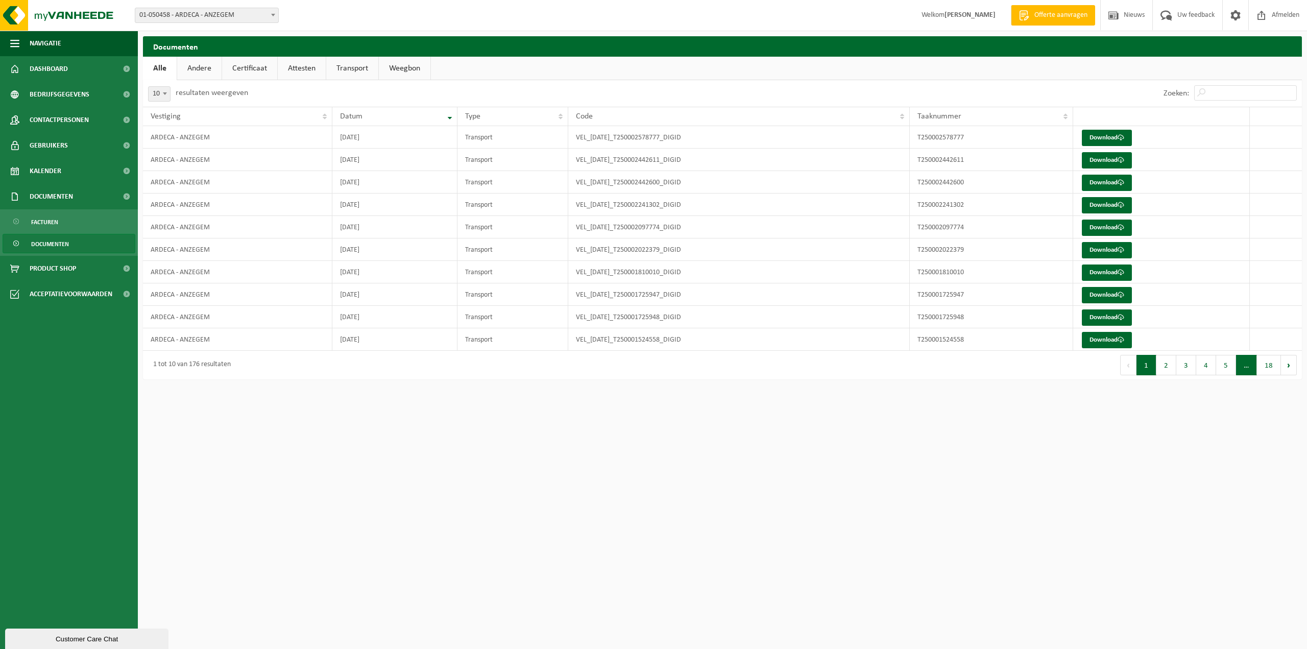
click at [1239, 361] on span "…" at bounding box center [1246, 365] width 21 height 20
click at [1220, 367] on button "5" at bounding box center [1226, 365] width 20 height 20
click at [1271, 369] on button "18" at bounding box center [1269, 365] width 24 height 20
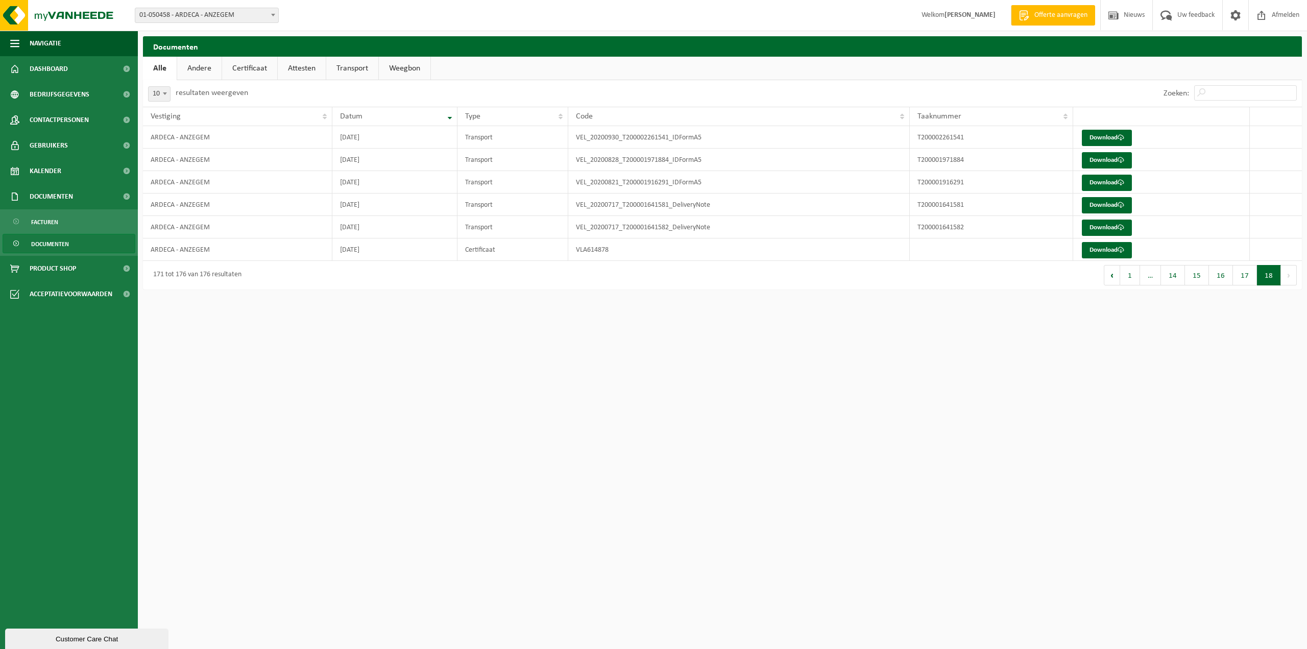
click at [209, 71] on link "Andere" at bounding box center [199, 68] width 44 height 23
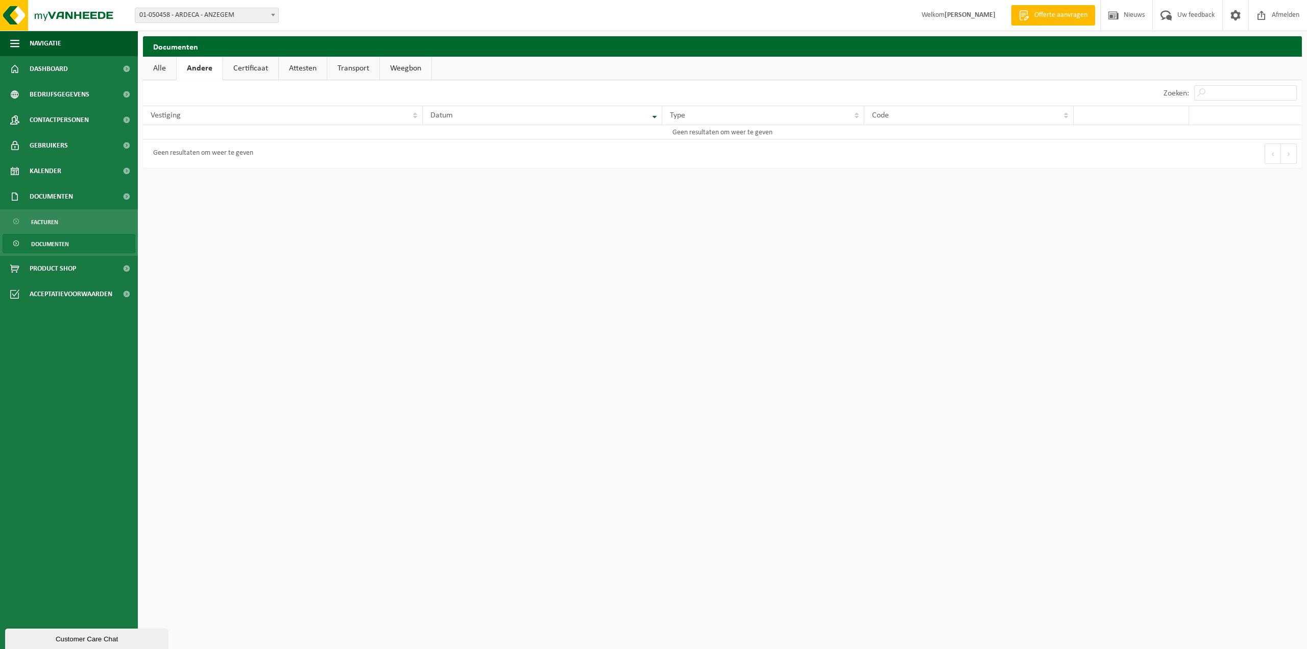
click at [250, 66] on link "Certificaat" at bounding box center [250, 68] width 55 height 23
click at [295, 67] on link "Attesten" at bounding box center [302, 68] width 48 height 23
